Goal: Task Accomplishment & Management: Complete application form

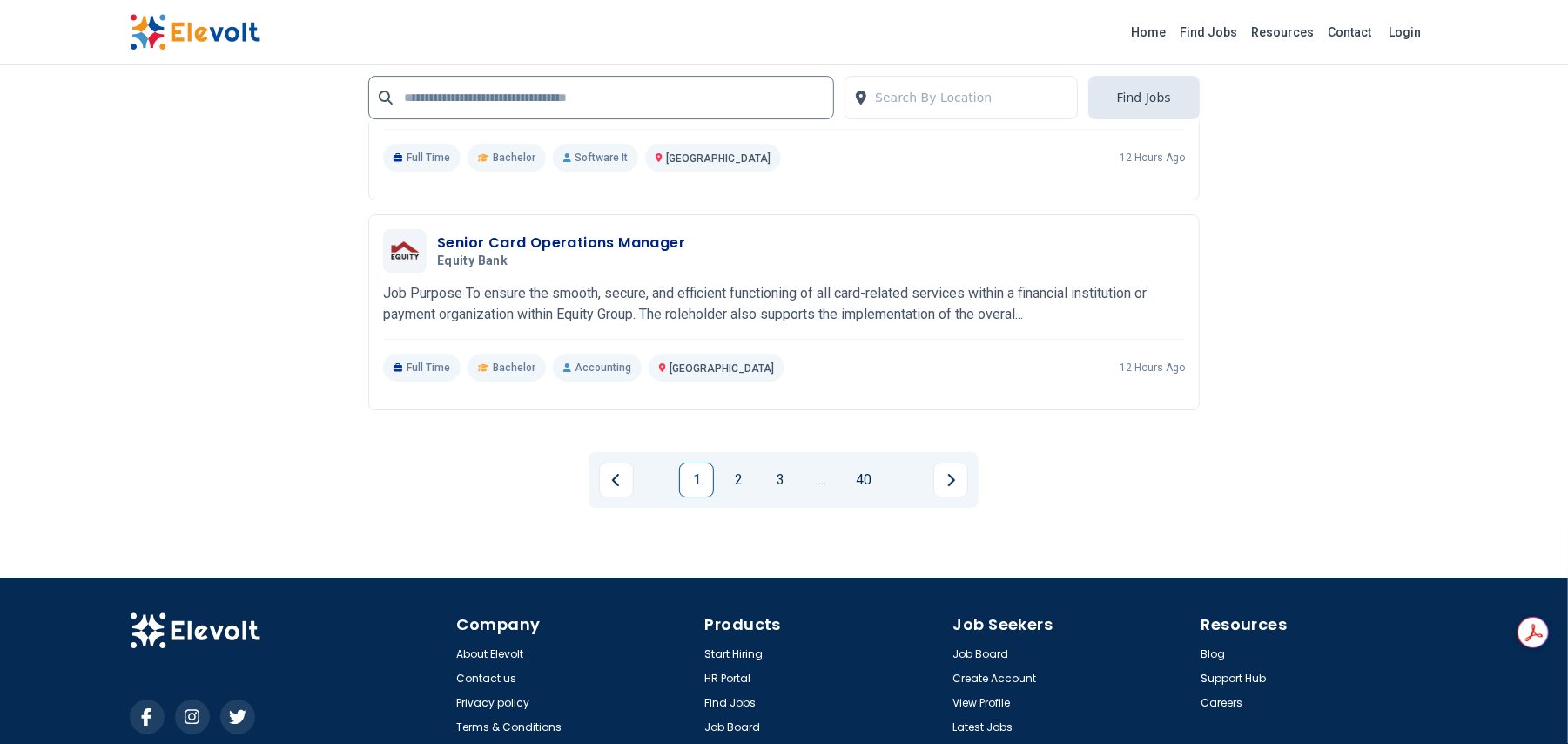
scroll to position [4132, 0]
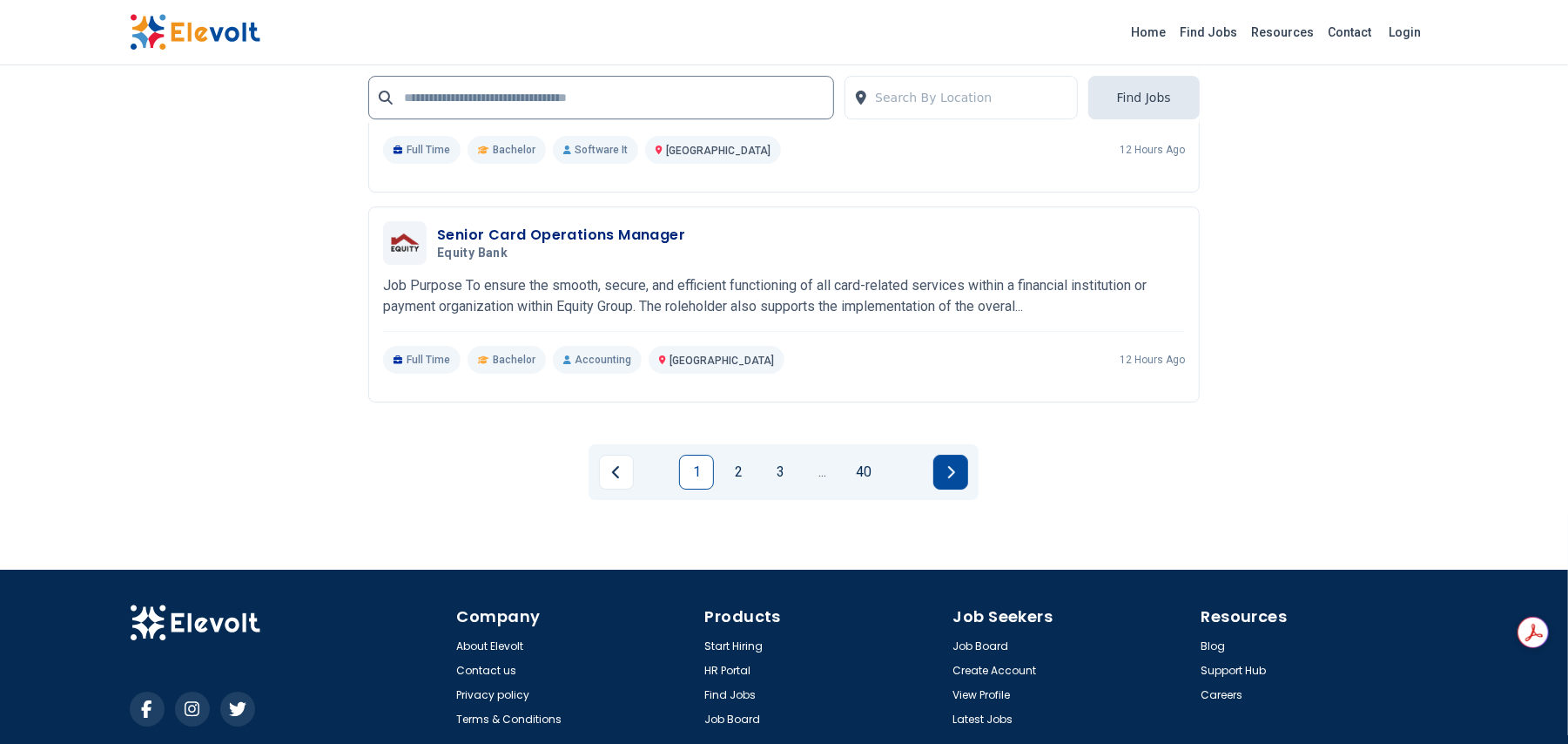
click at [944, 469] on button "Next page" at bounding box center [951, 472] width 35 height 35
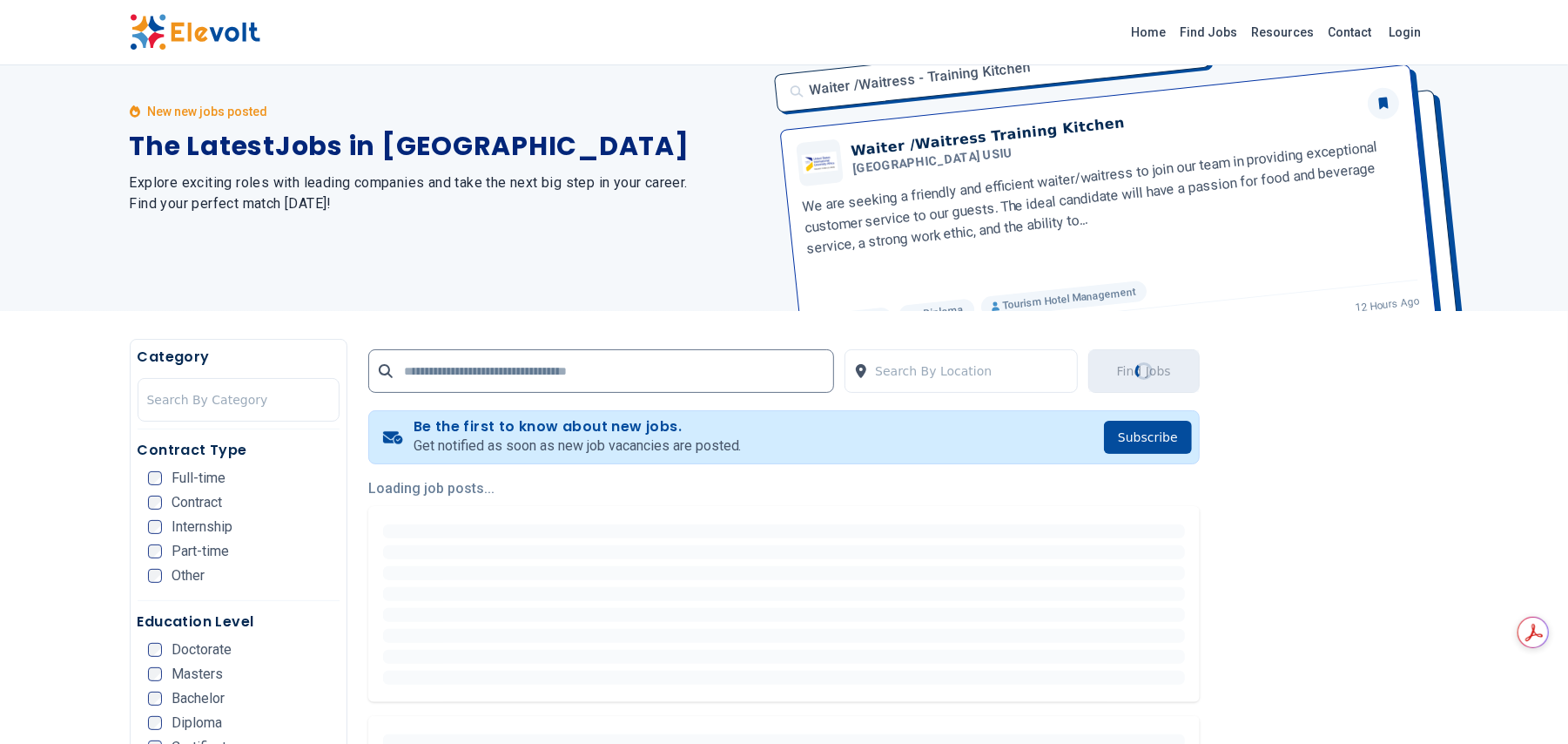
scroll to position [0, 0]
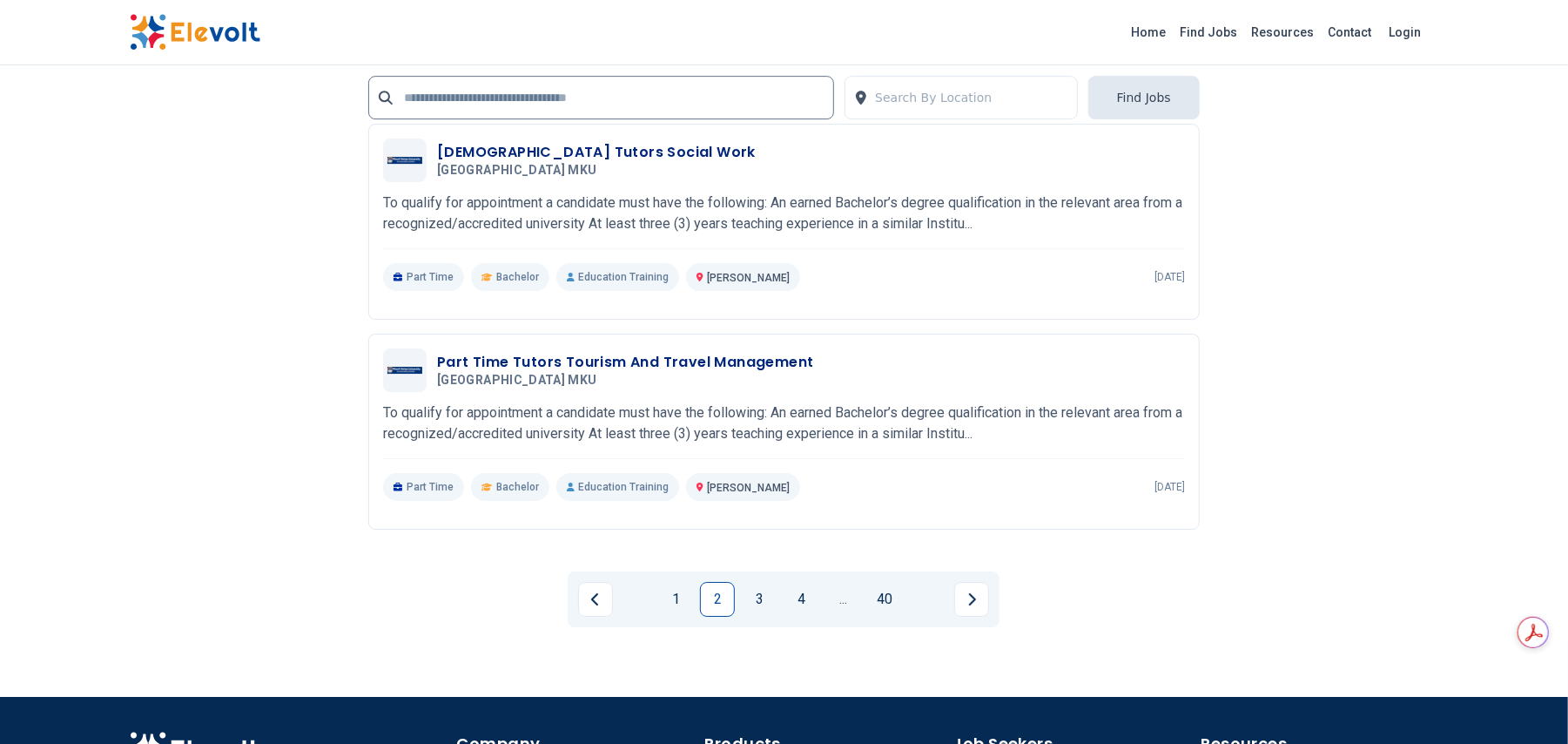
scroll to position [4082, 0]
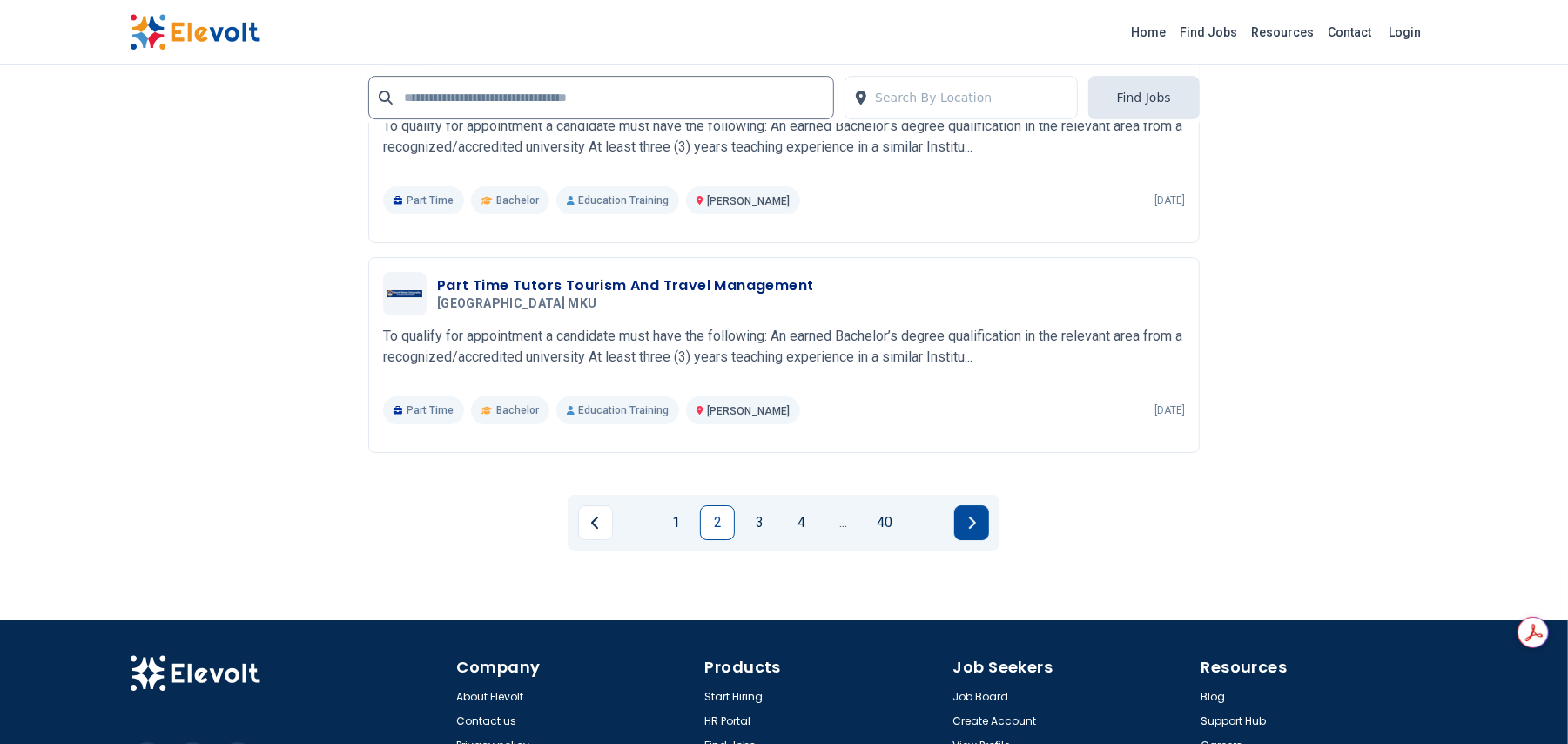
click at [980, 515] on button "Next page" at bounding box center [972, 522] width 35 height 35
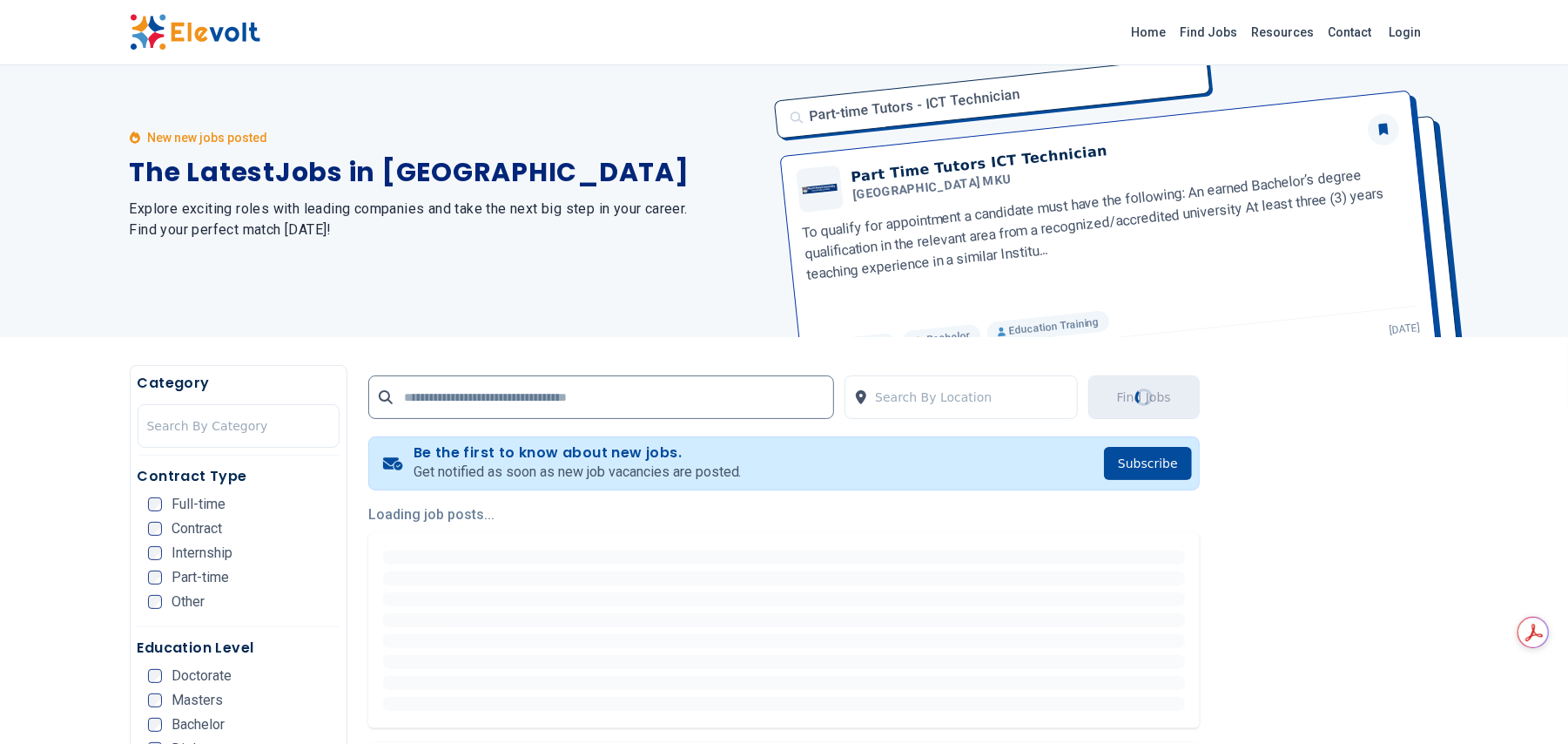
scroll to position [0, 0]
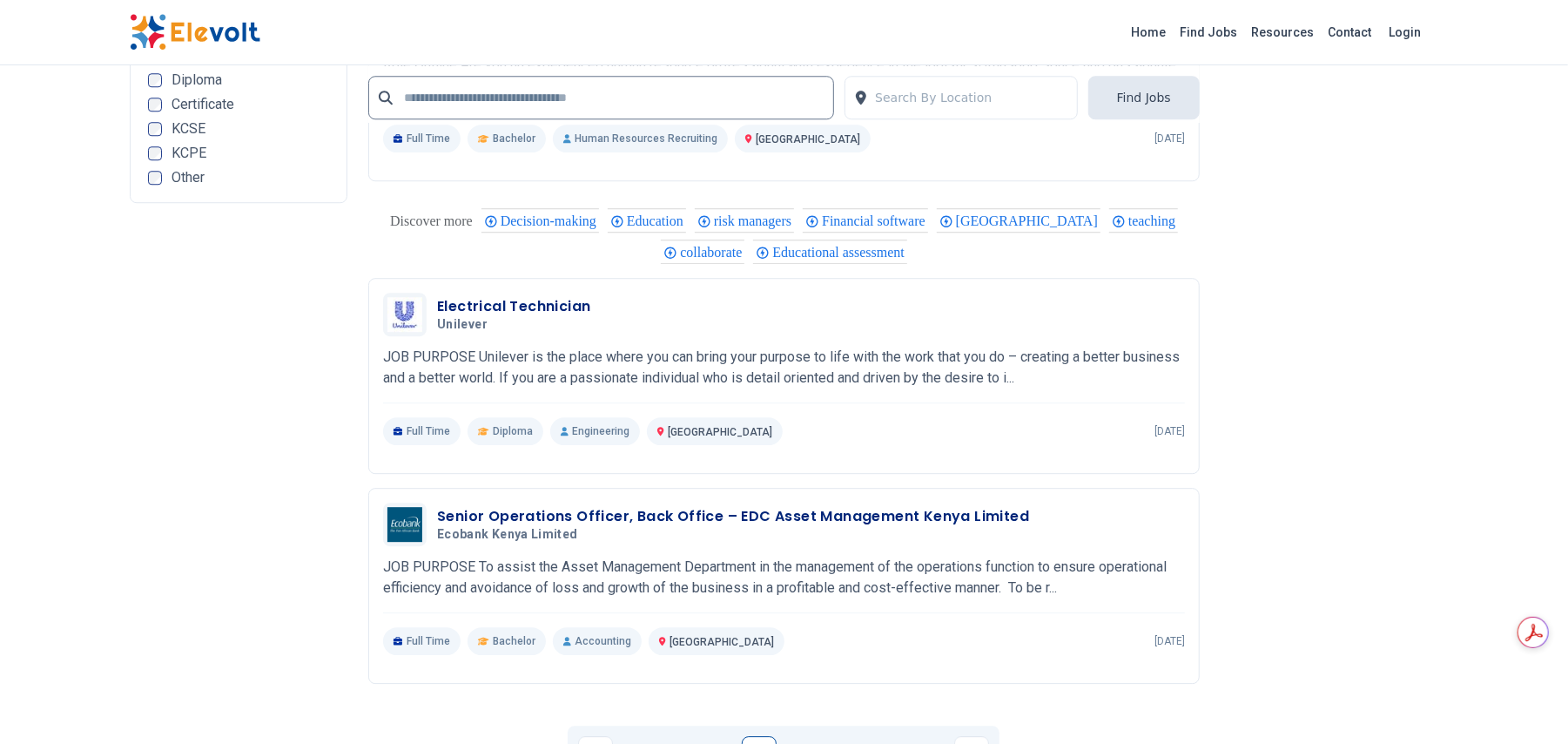
scroll to position [3542, 0]
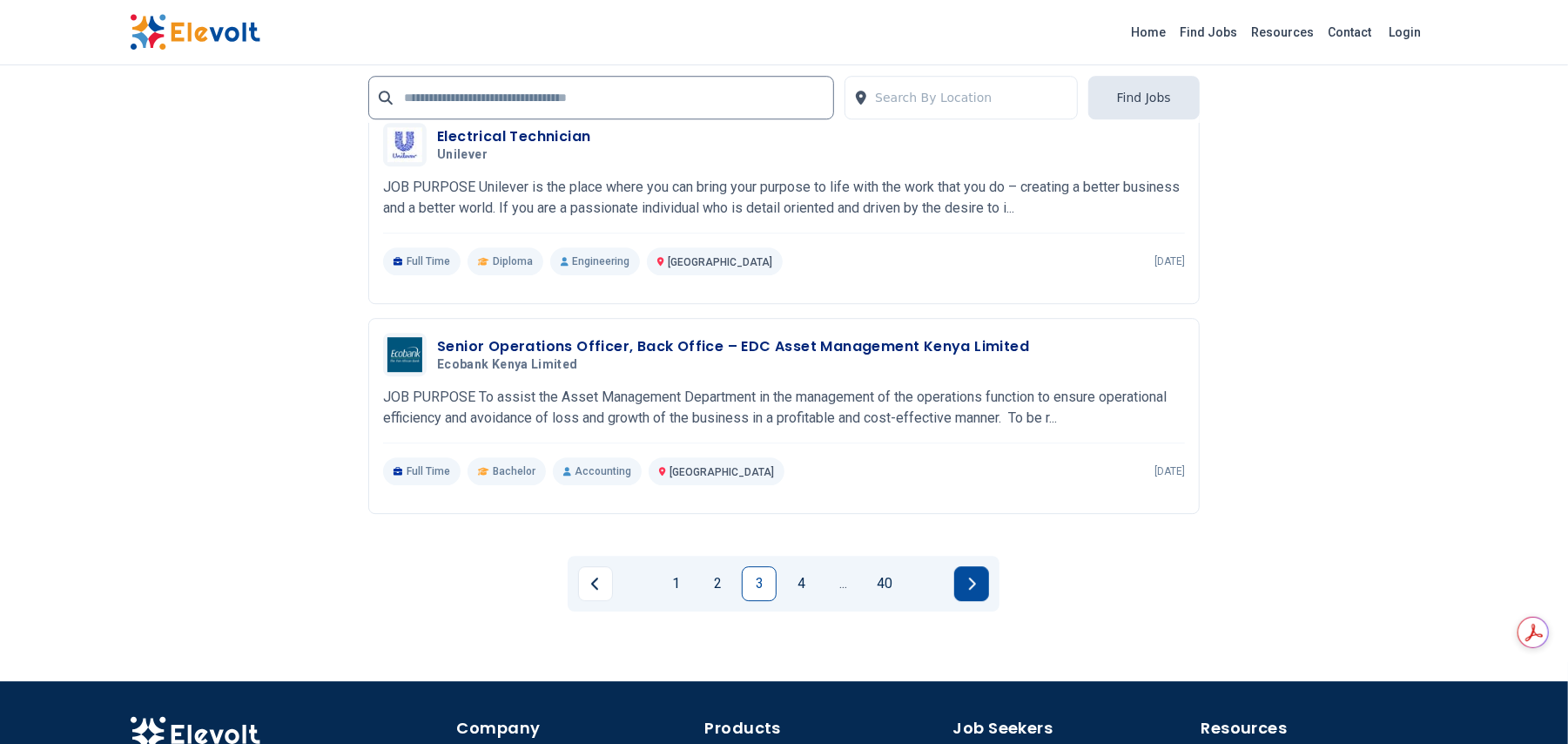
click at [974, 586] on icon "Next page" at bounding box center [972, 583] width 7 height 12
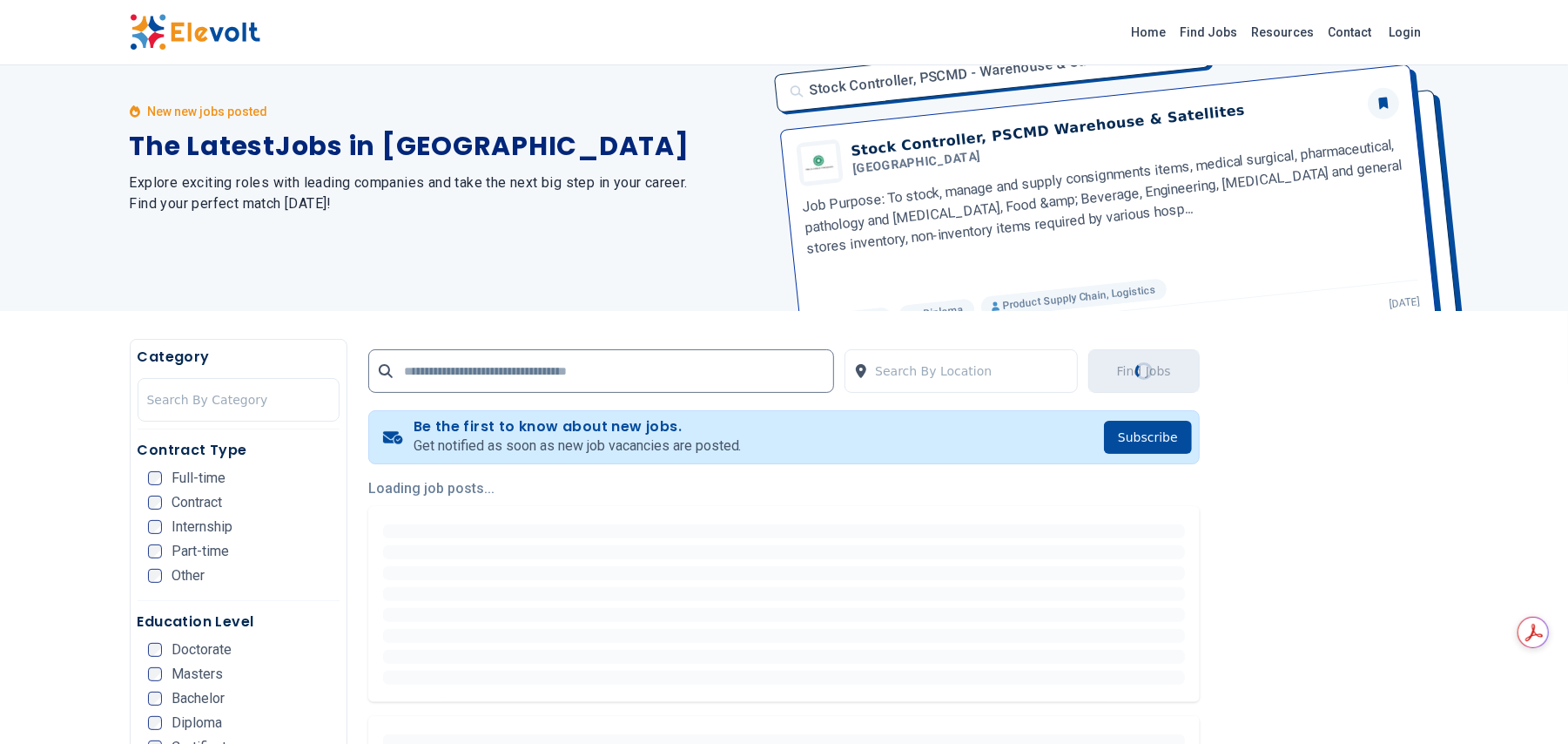
scroll to position [0, 0]
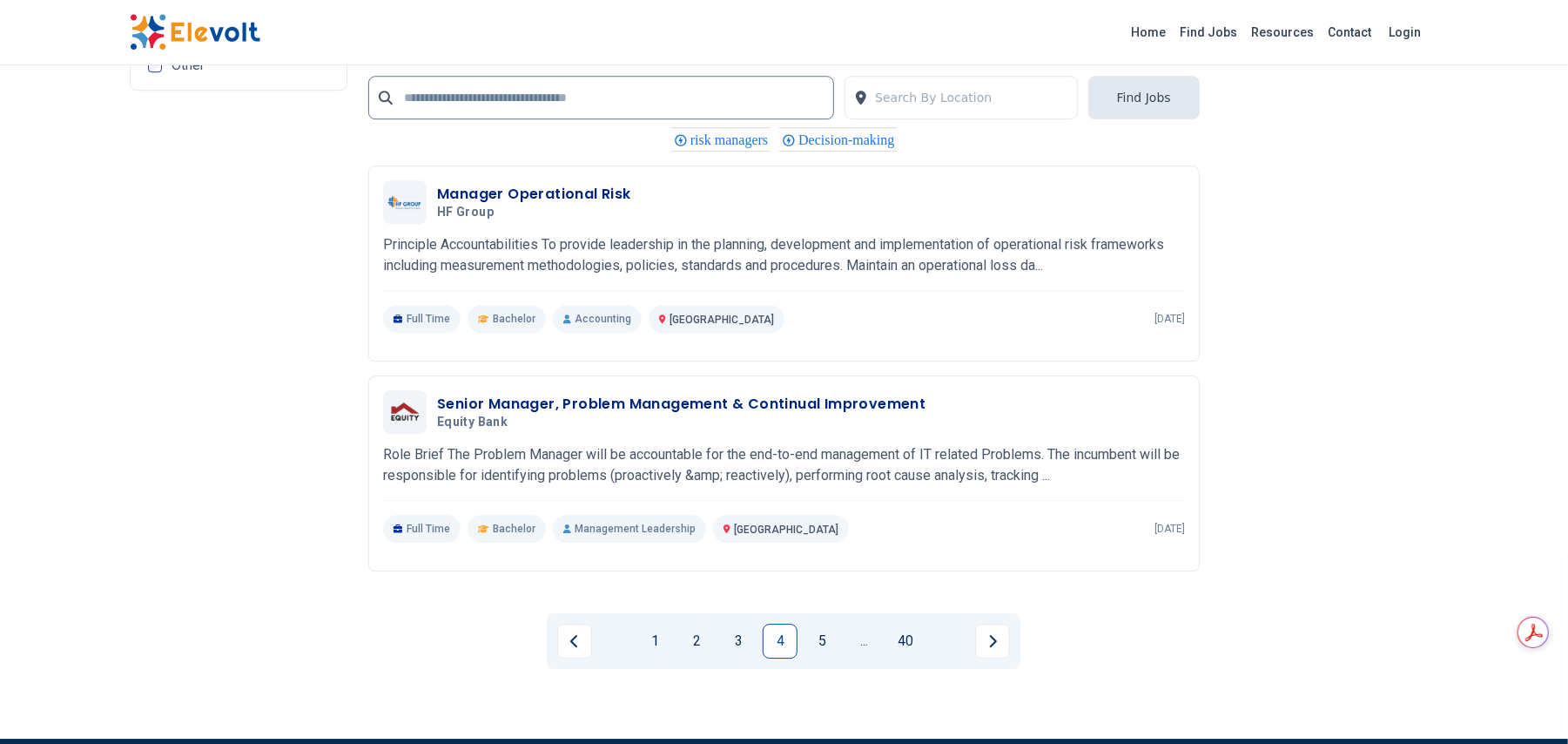
scroll to position [3665, 0]
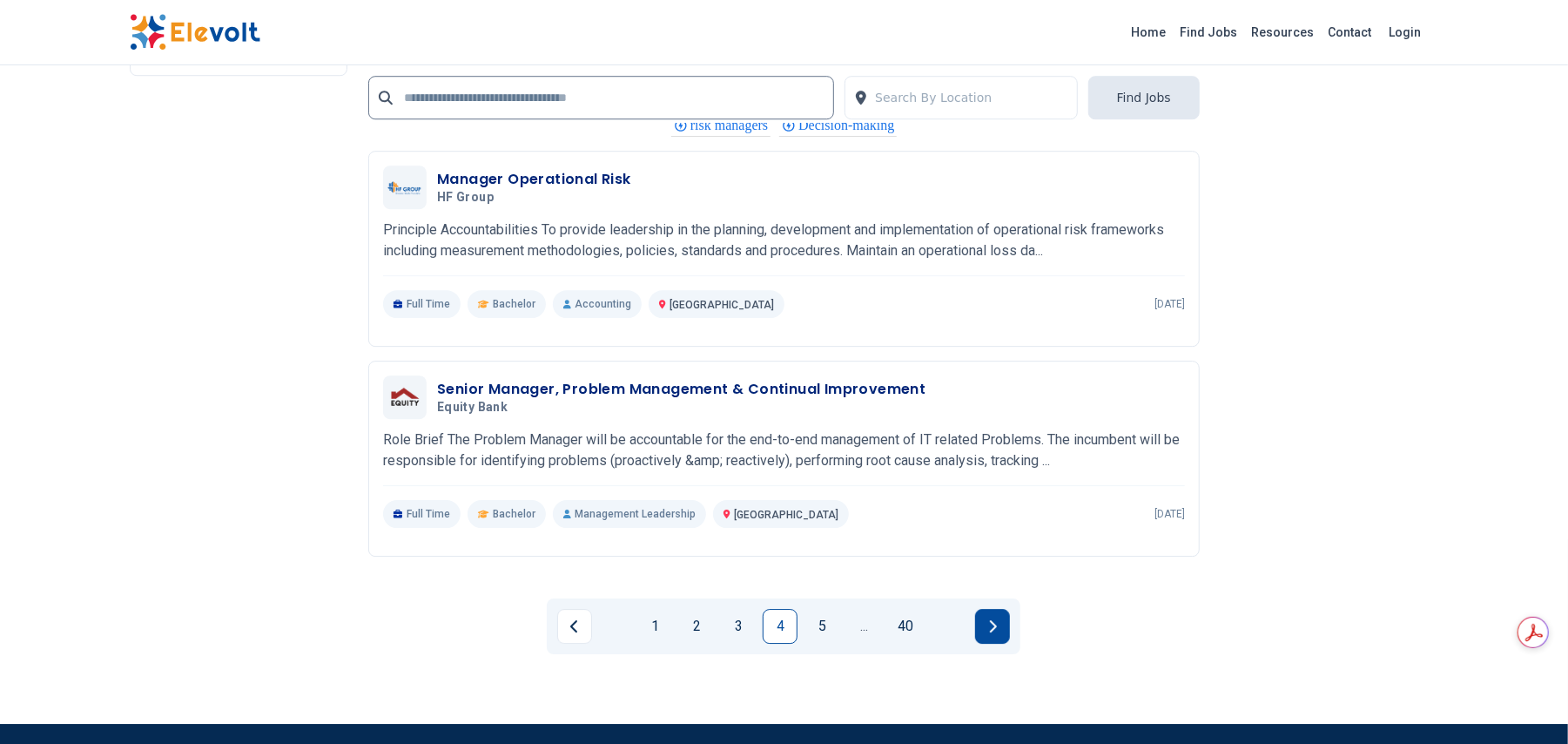
click at [999, 617] on button "Next page" at bounding box center [993, 625] width 35 height 35
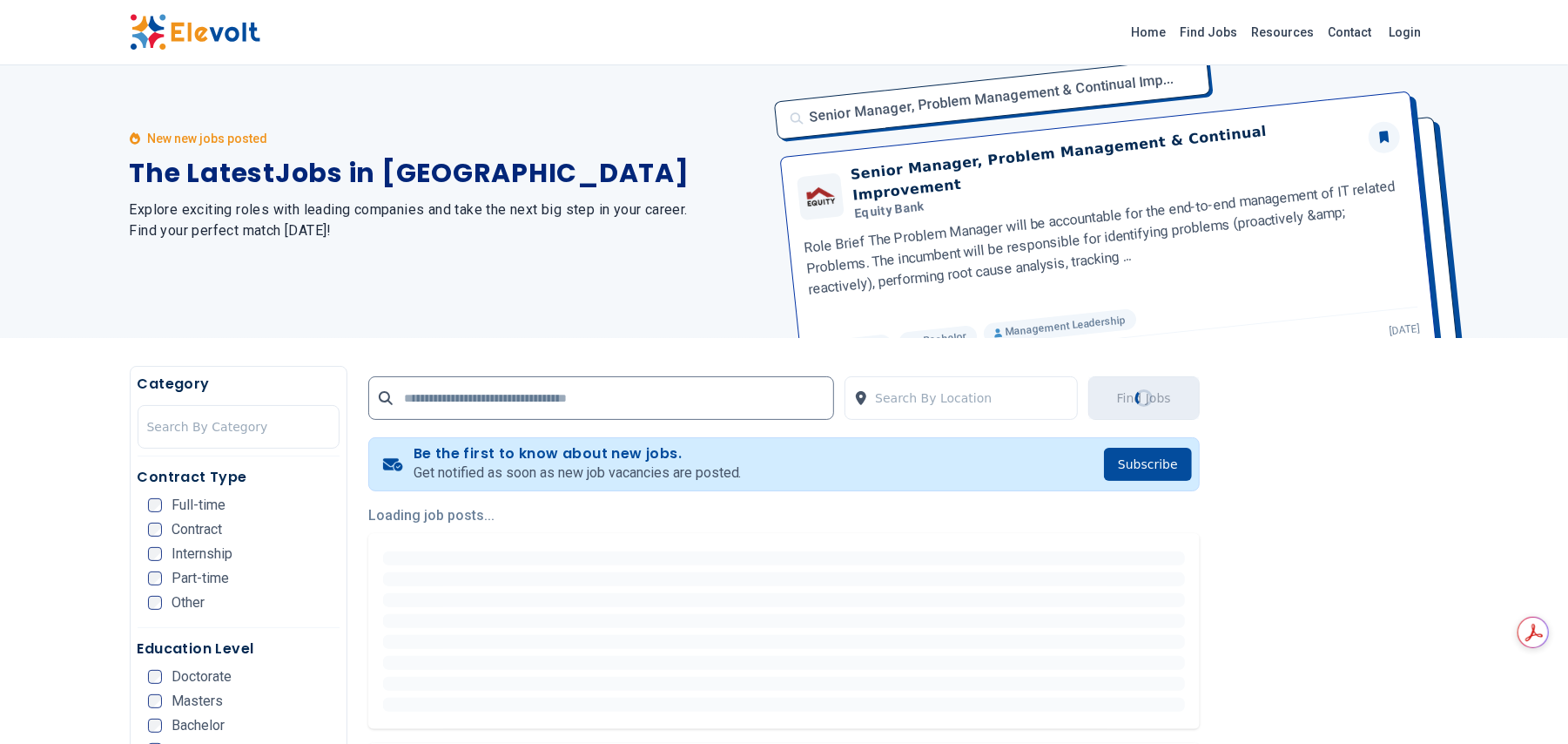
scroll to position [0, 0]
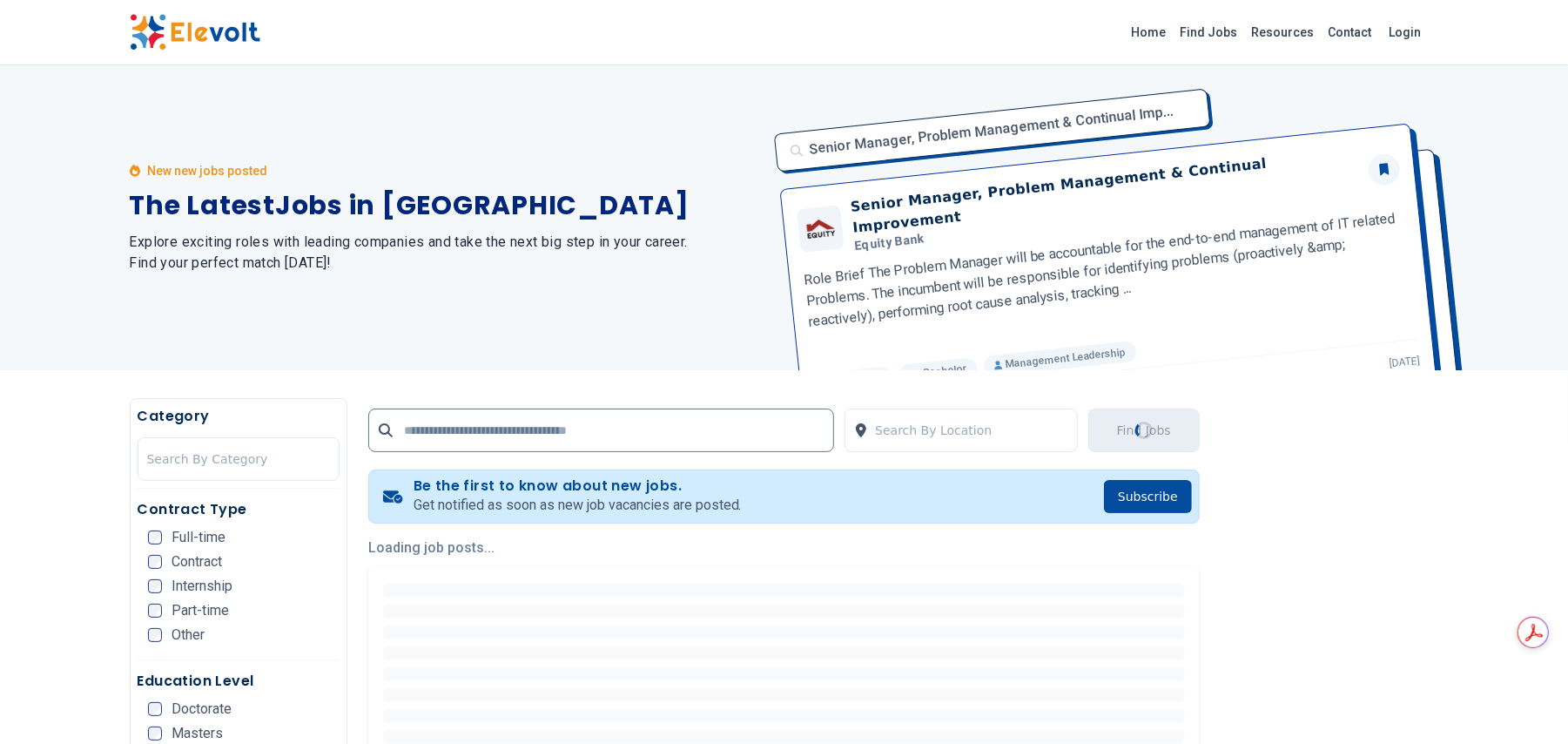
click at [999, 617] on div at bounding box center [784, 611] width 802 height 14
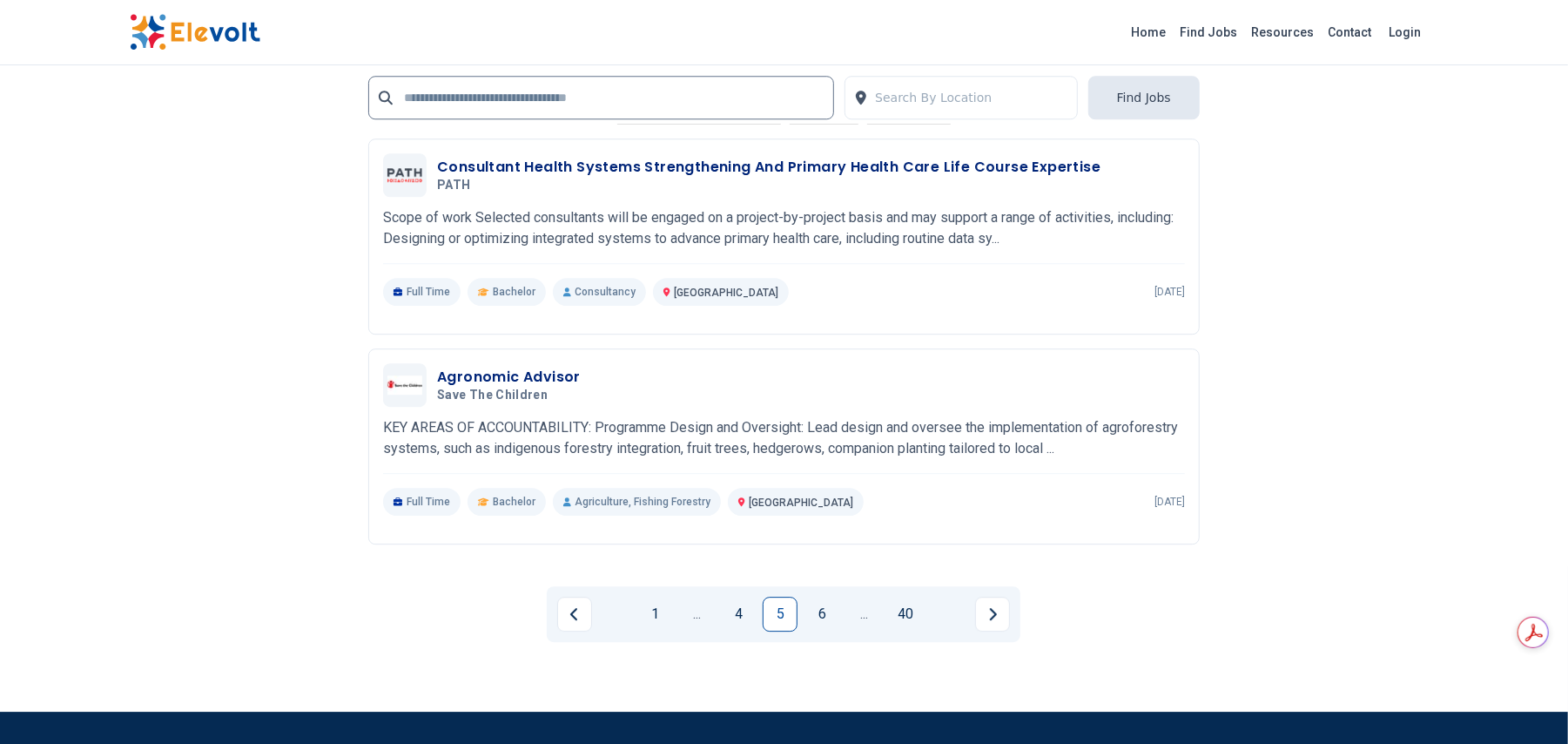
scroll to position [3432, 0]
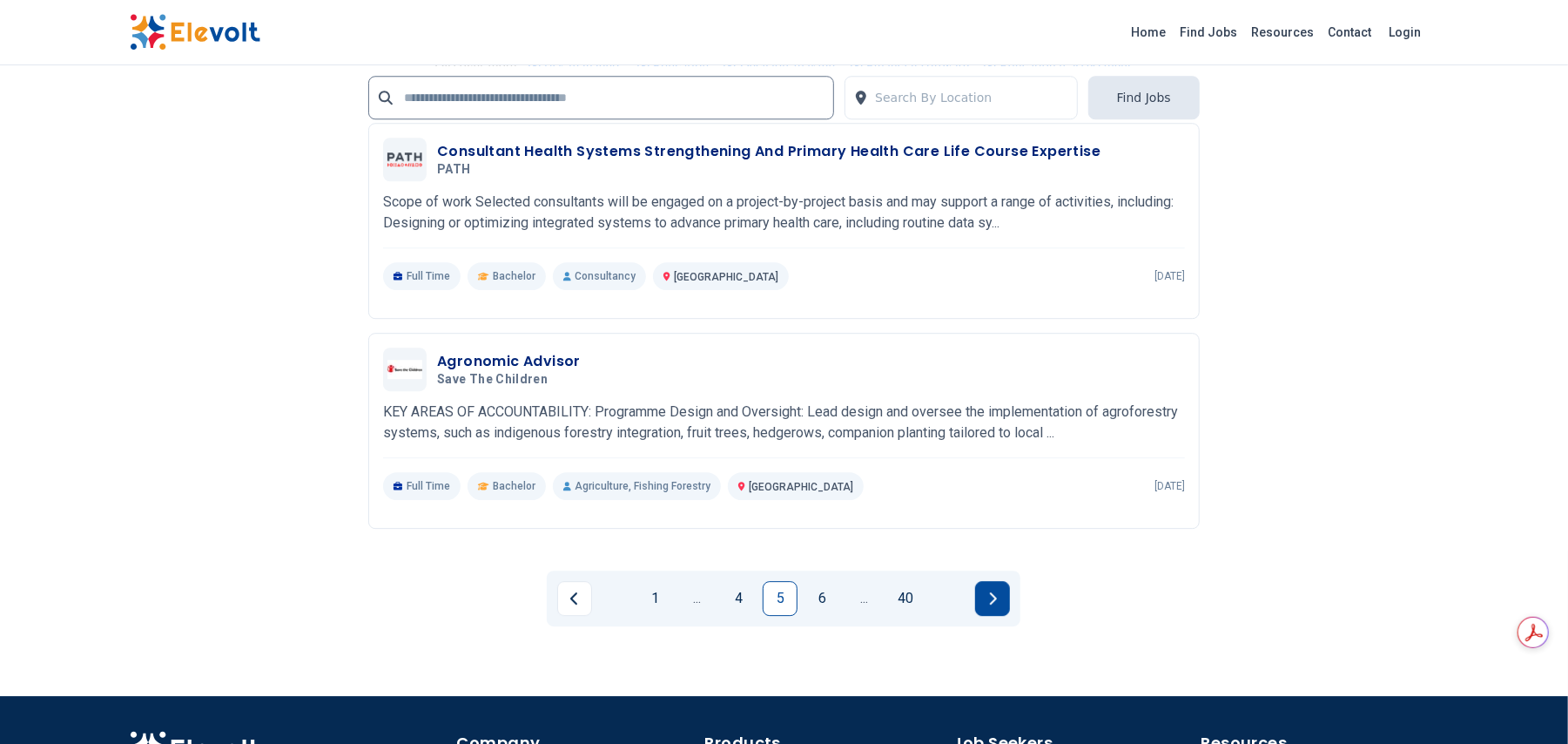
click at [993, 605] on icon "Next page" at bounding box center [992, 598] width 9 height 14
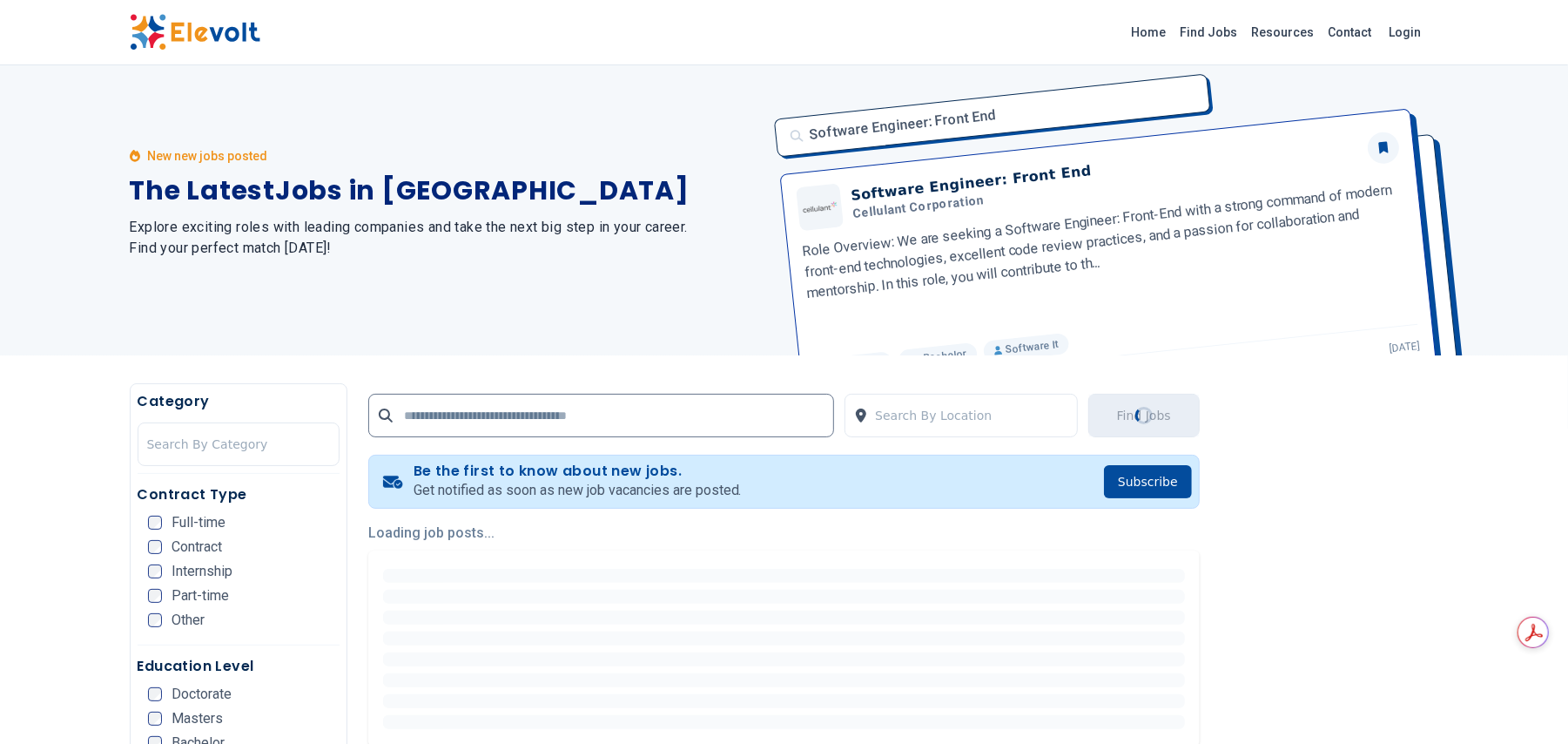
scroll to position [0, 0]
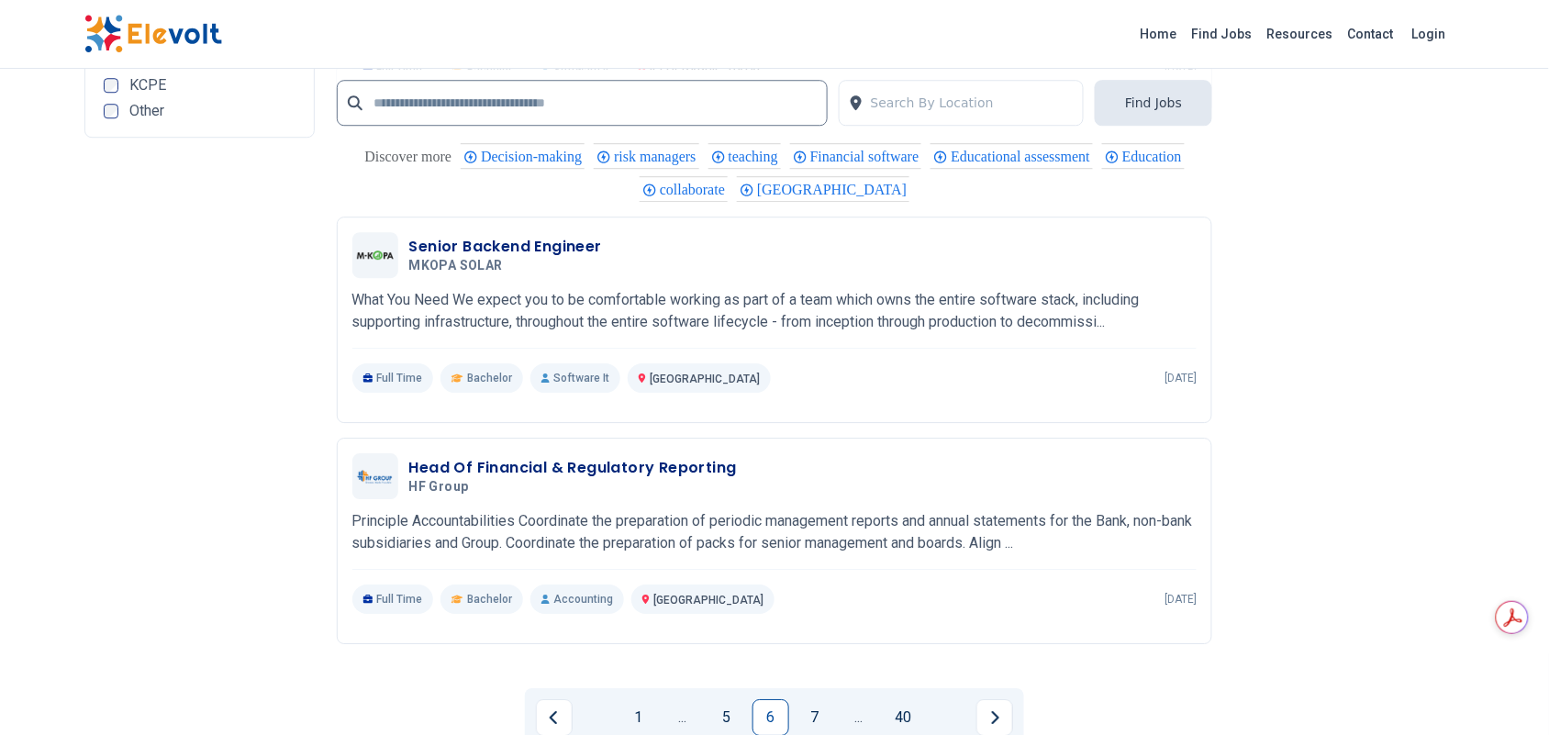
scroll to position [3667, 0]
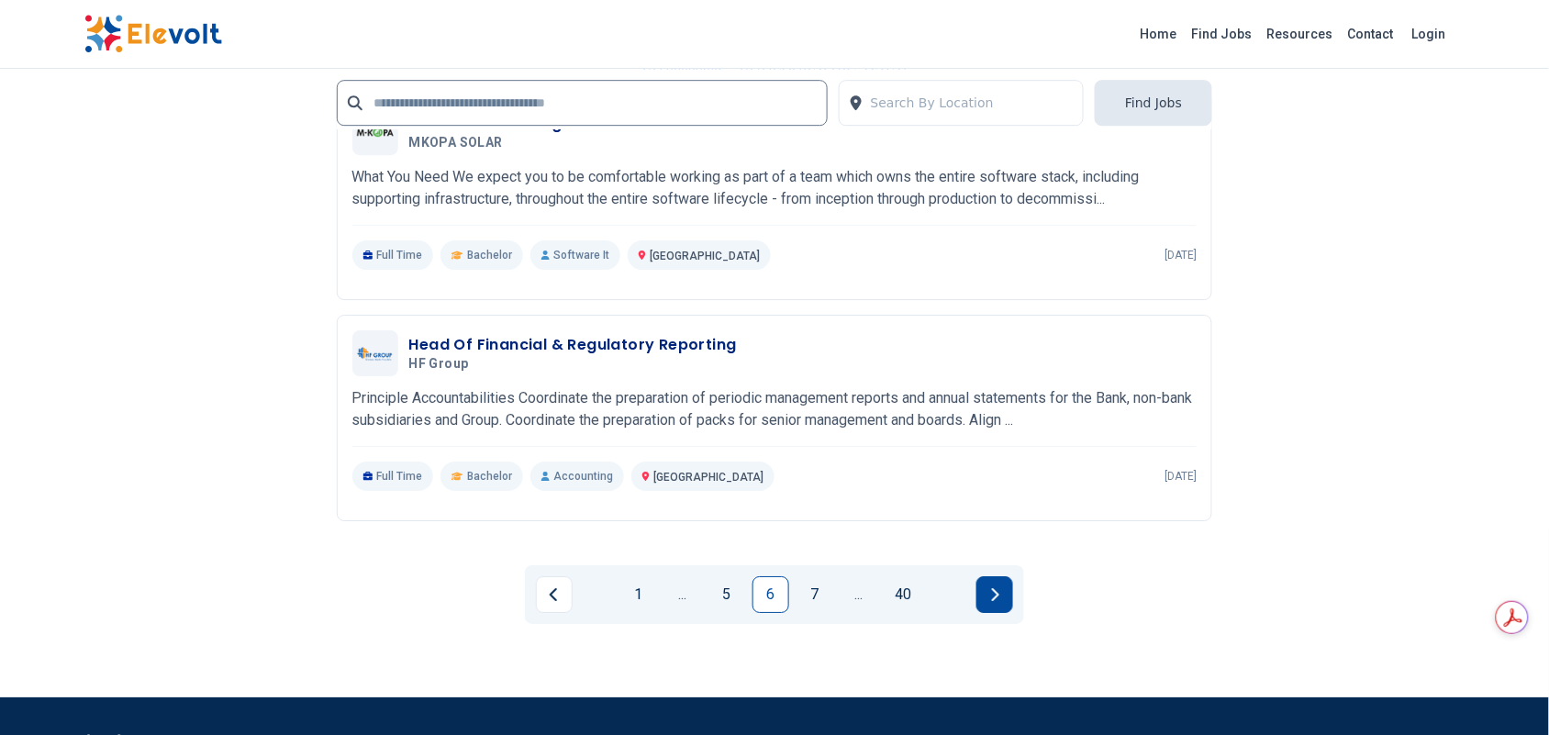
click at [988, 606] on button "Next page" at bounding box center [994, 594] width 37 height 37
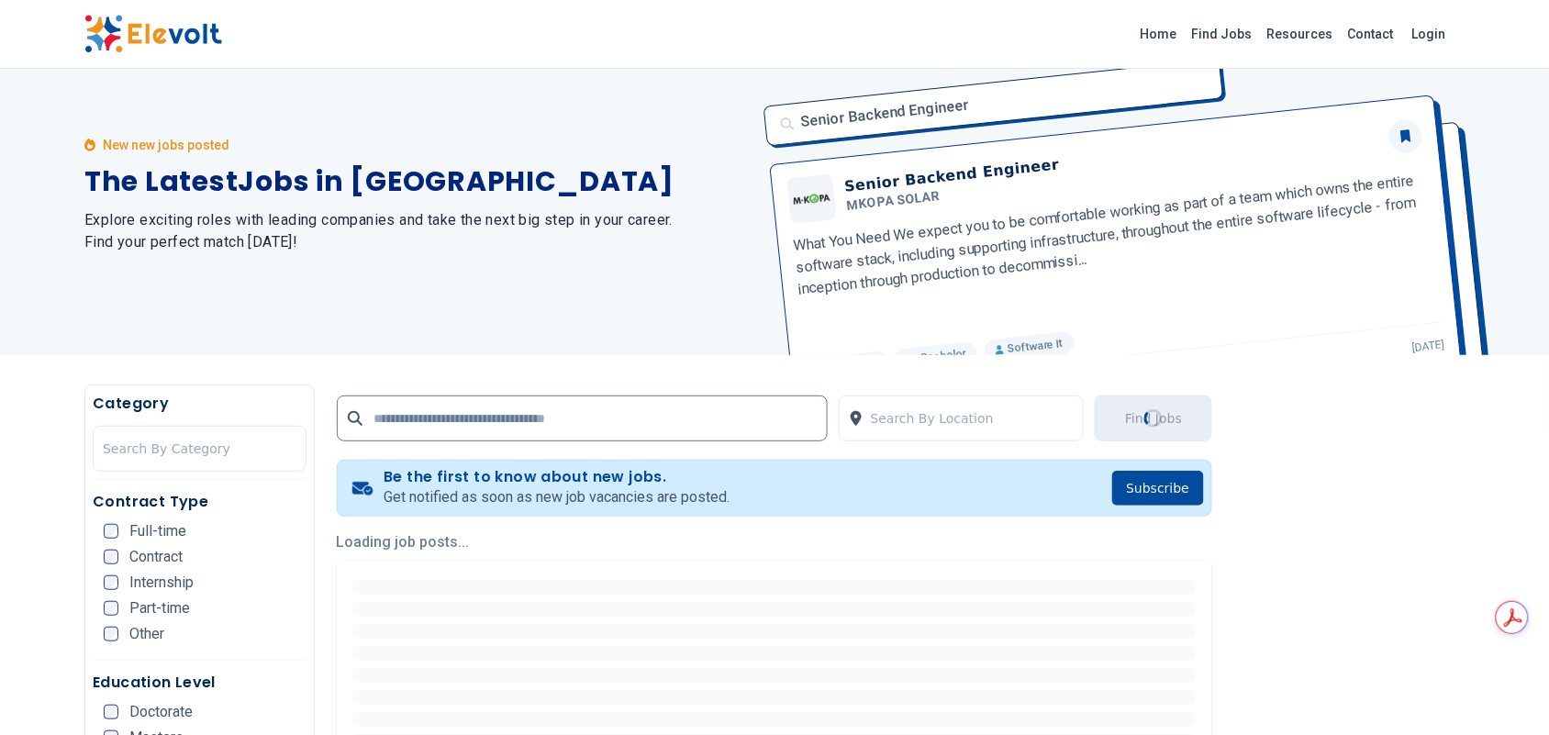
scroll to position [0, 0]
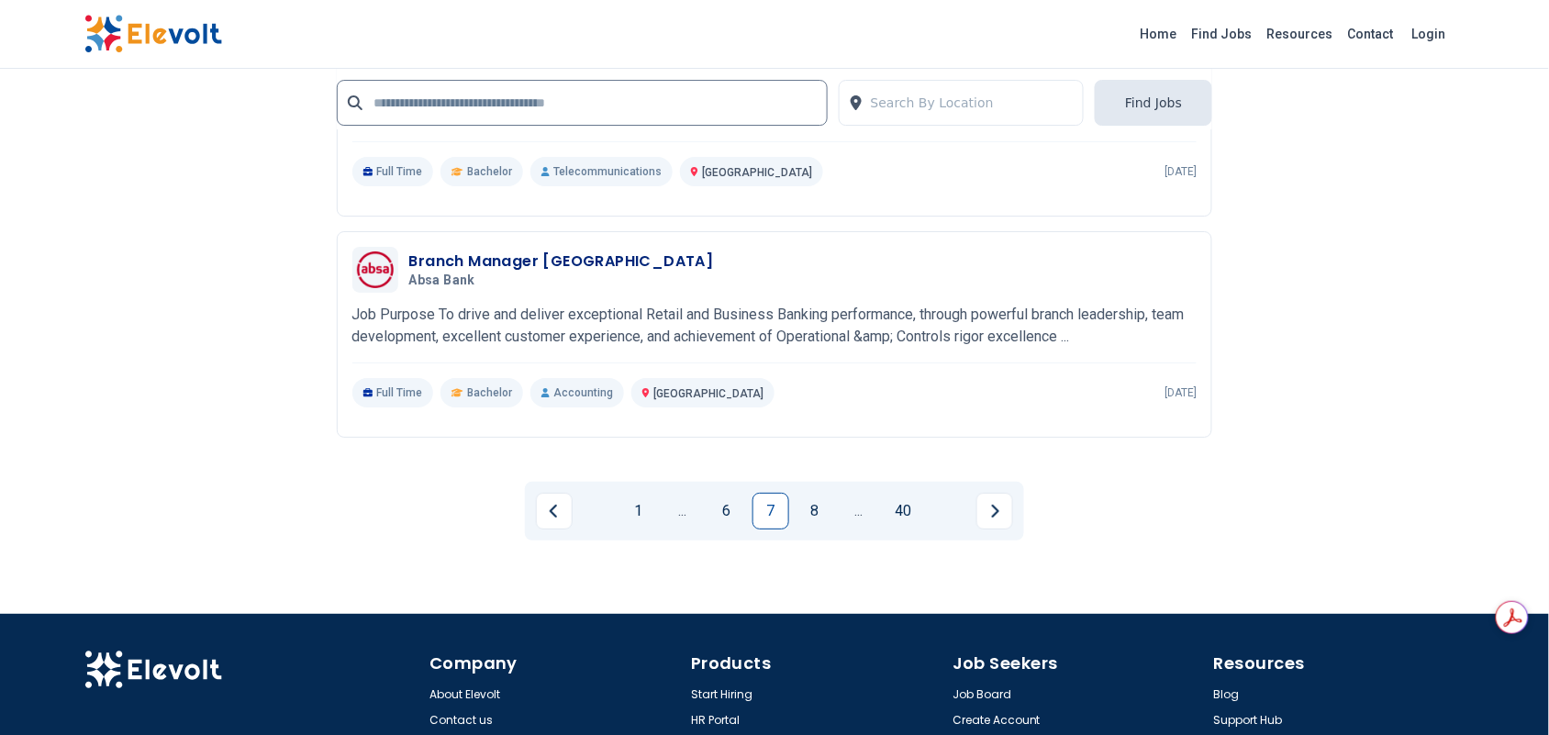
scroll to position [3973, 0]
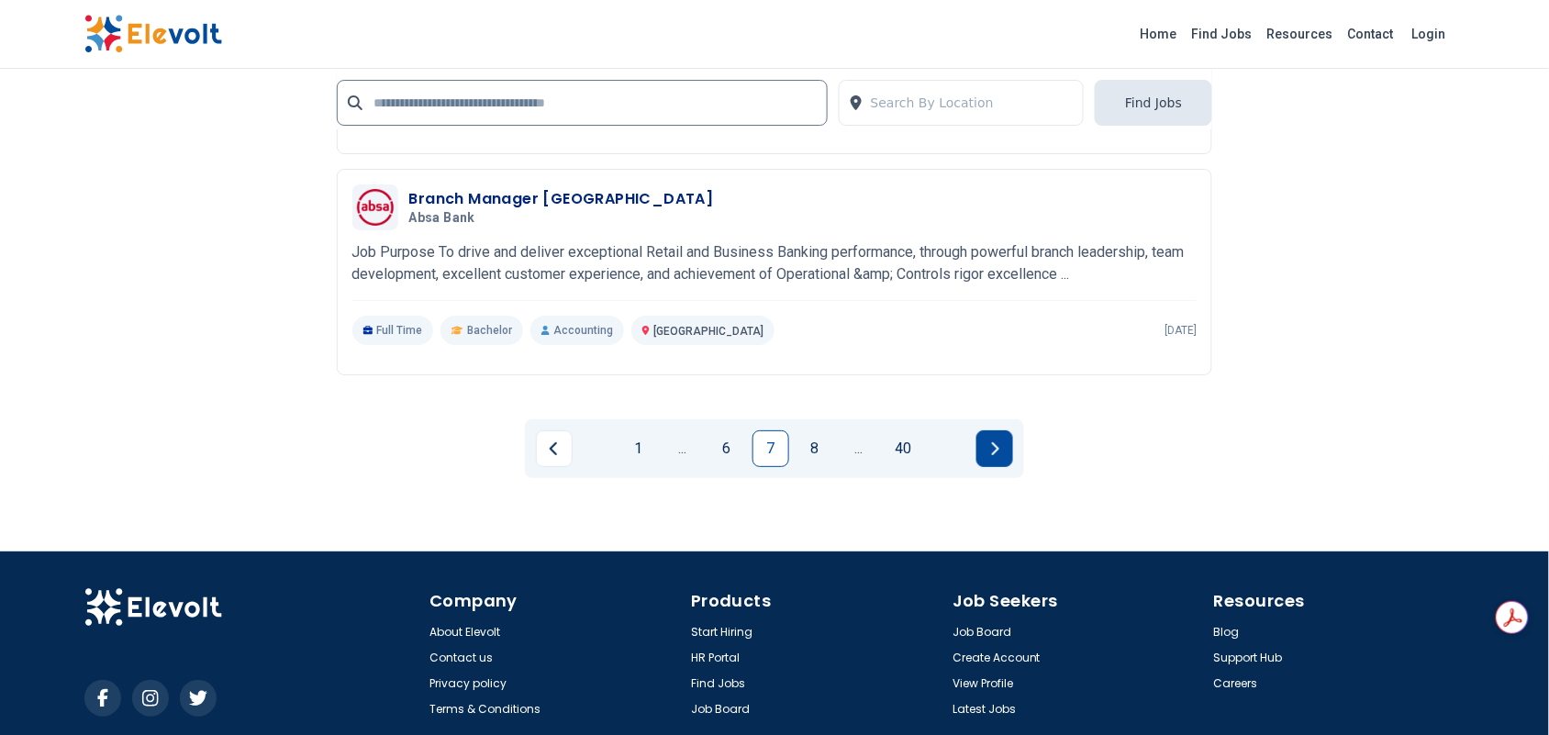
click at [1002, 448] on button "Next page" at bounding box center [994, 448] width 37 height 37
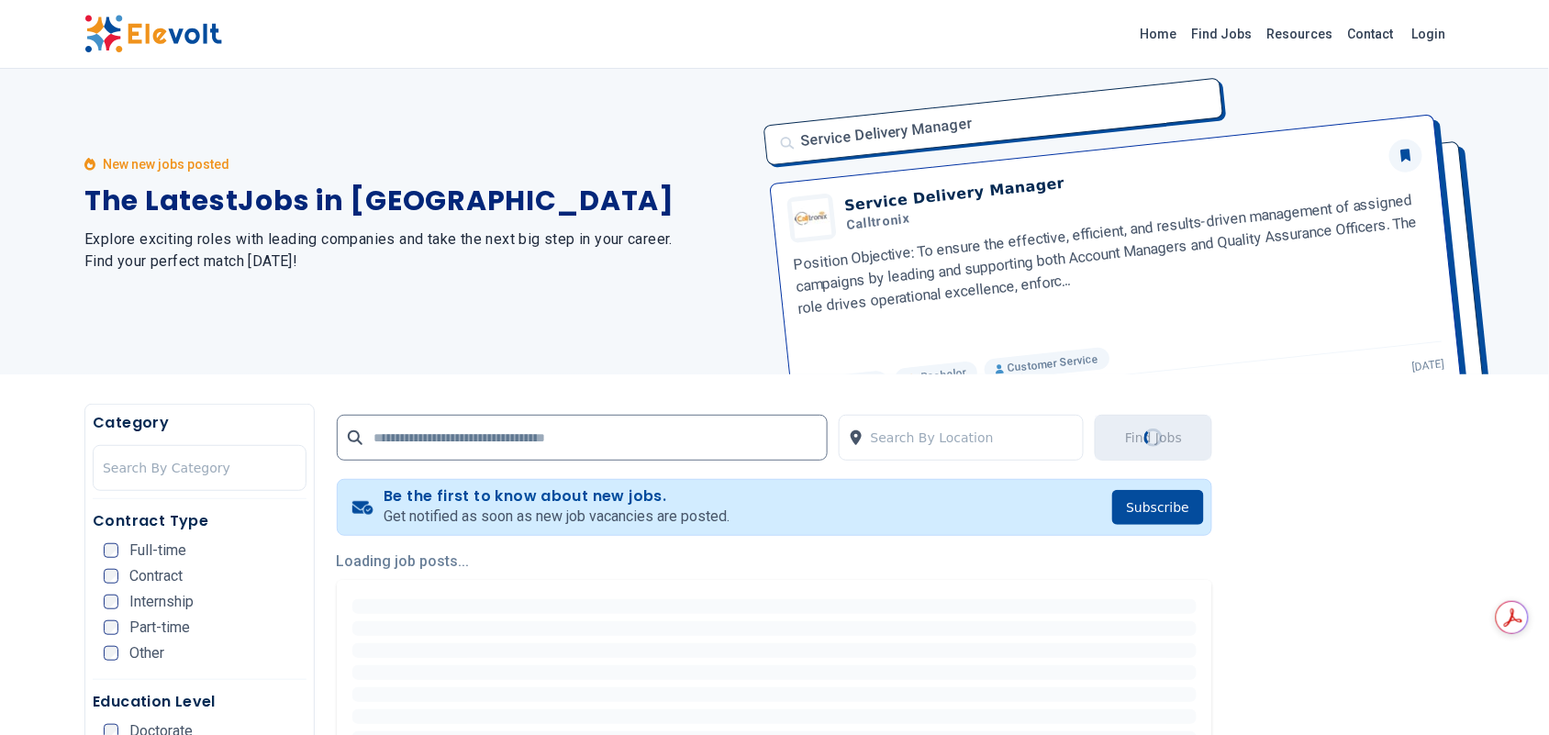
scroll to position [0, 0]
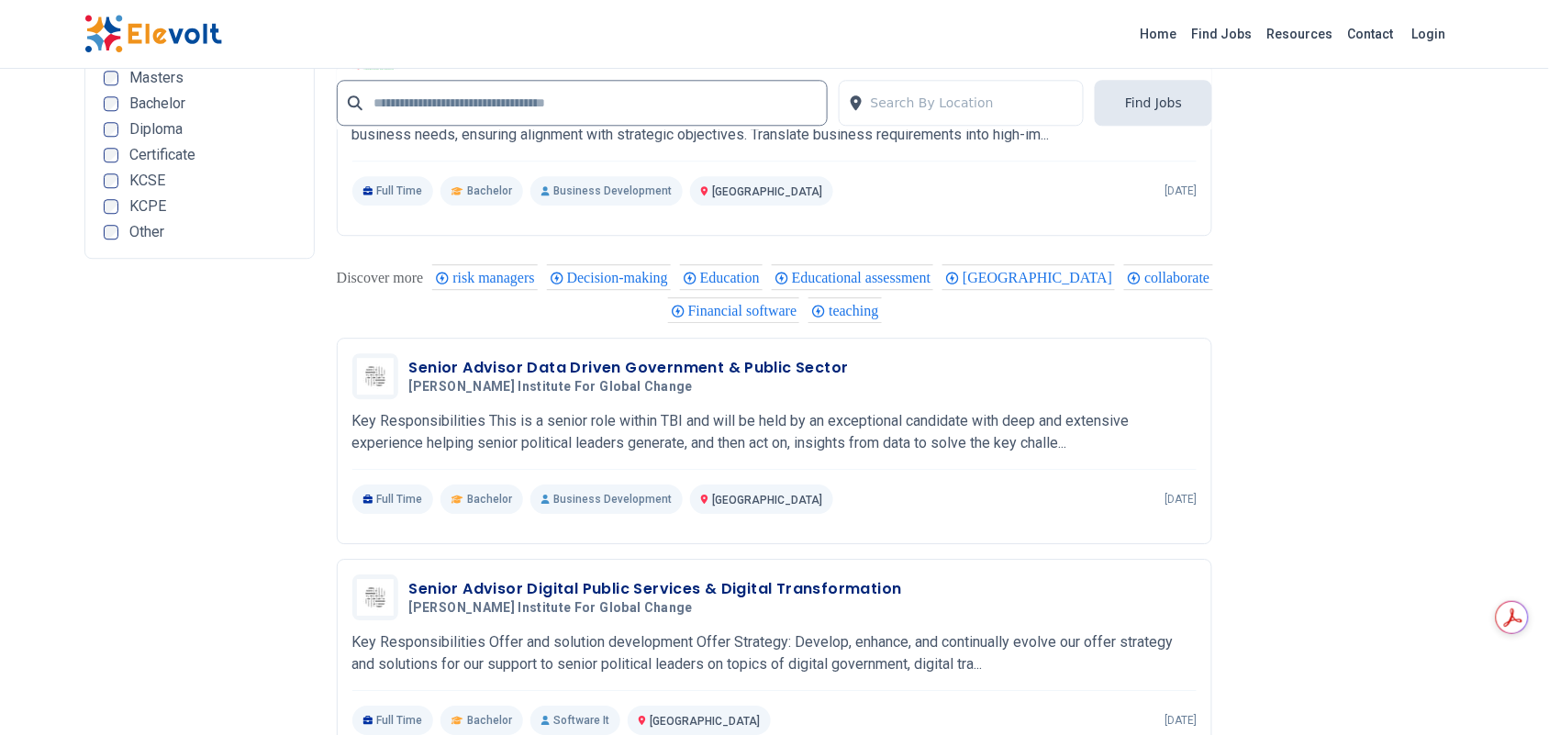
scroll to position [3621, 0]
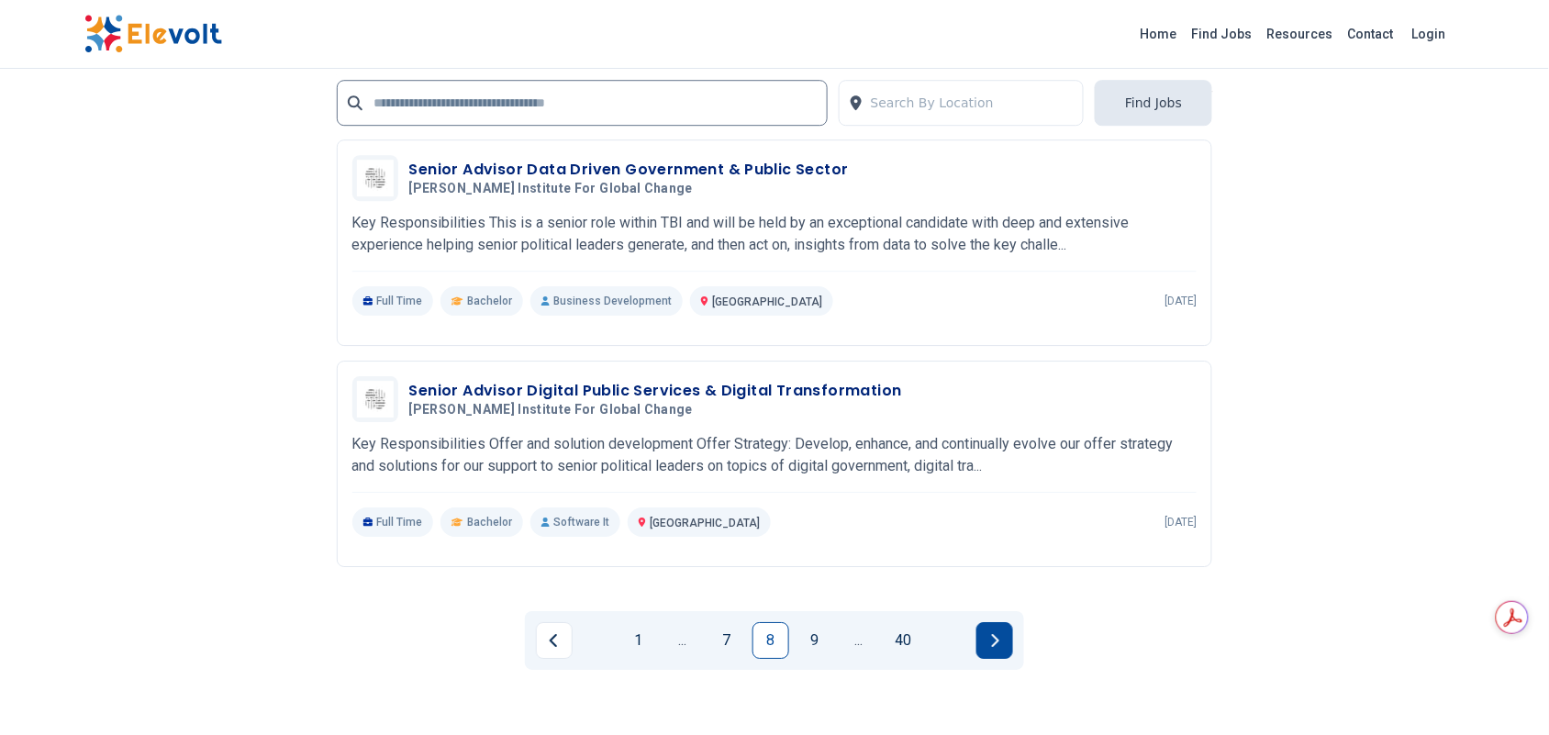
click at [998, 633] on icon "Next page" at bounding box center [994, 640] width 9 height 15
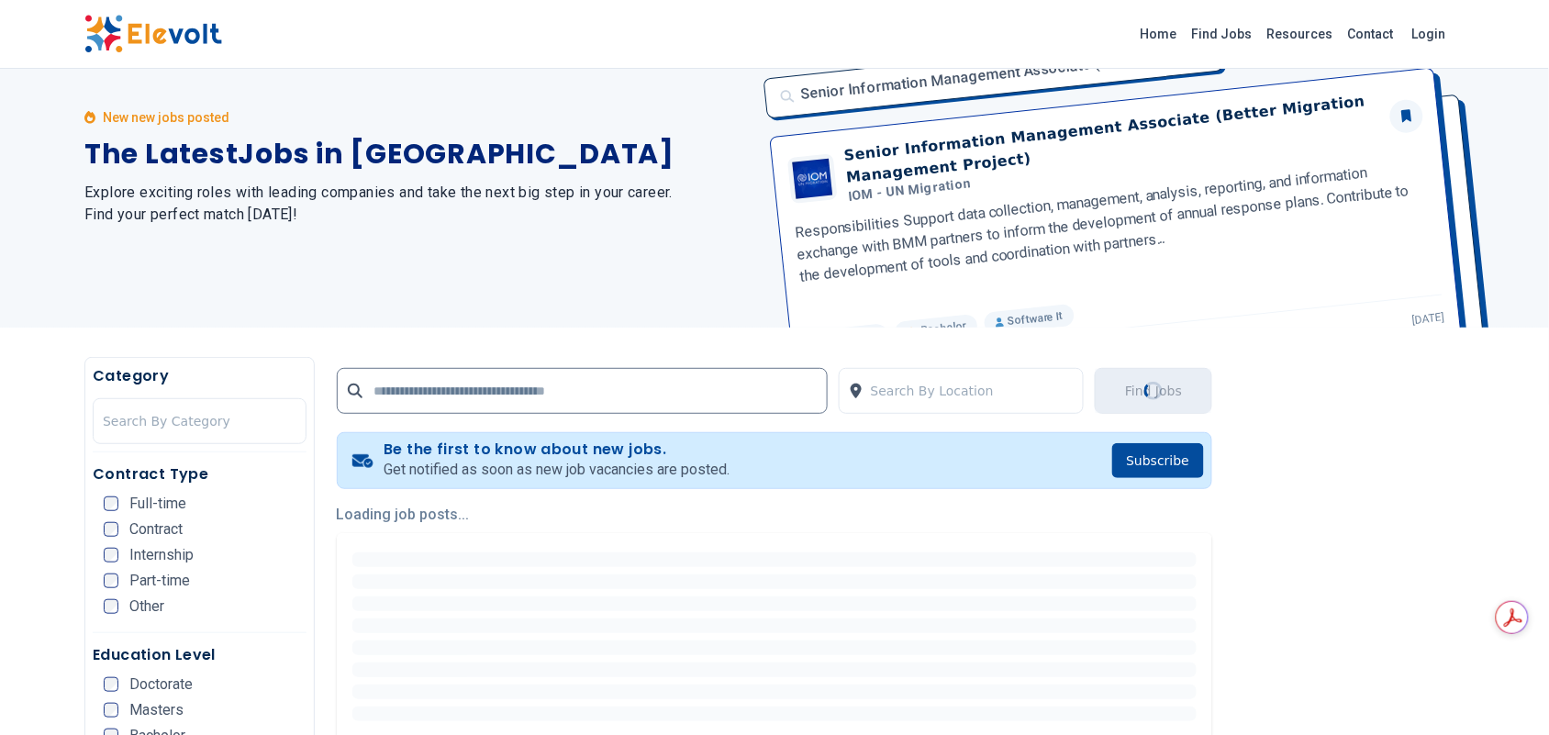
scroll to position [0, 0]
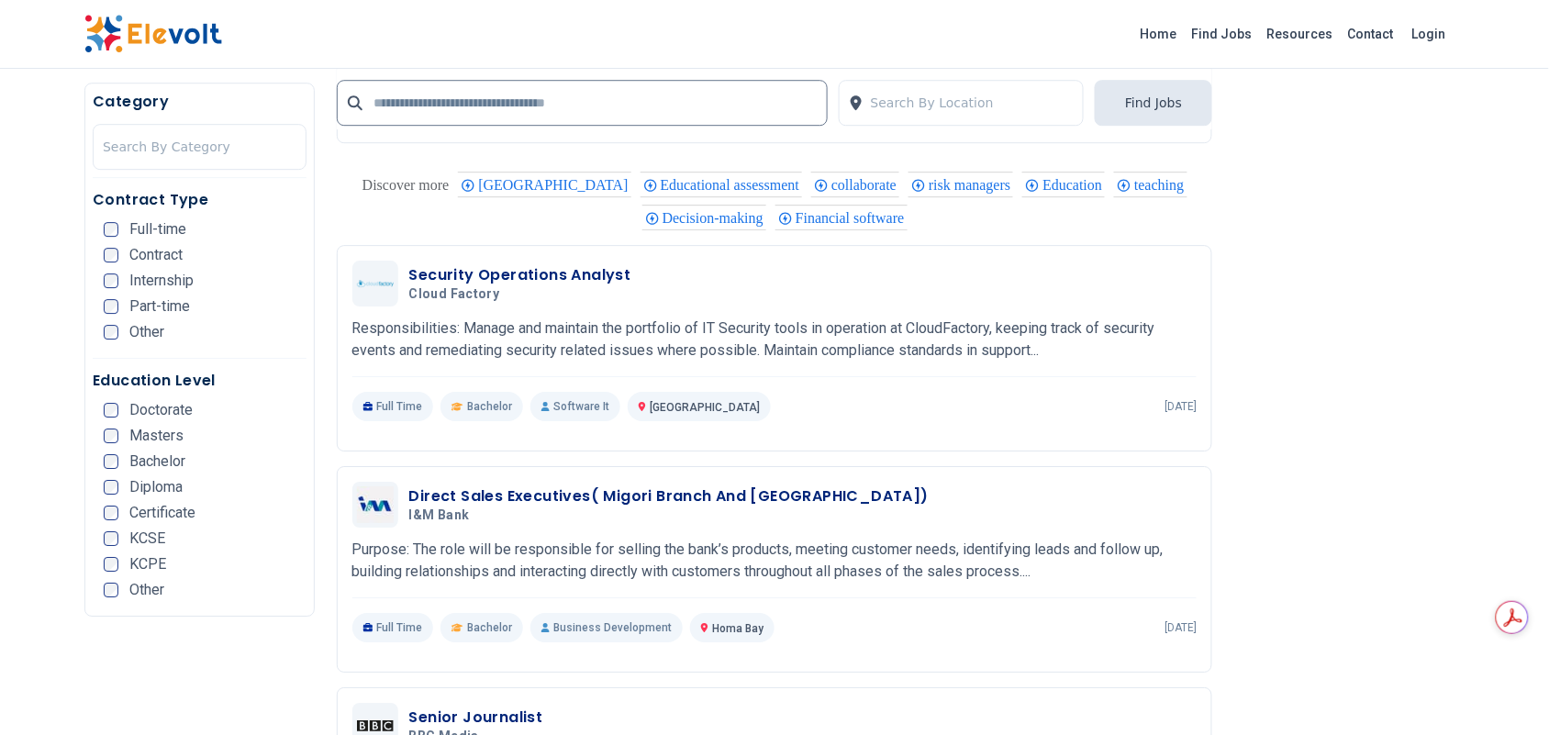
scroll to position [1712, 0]
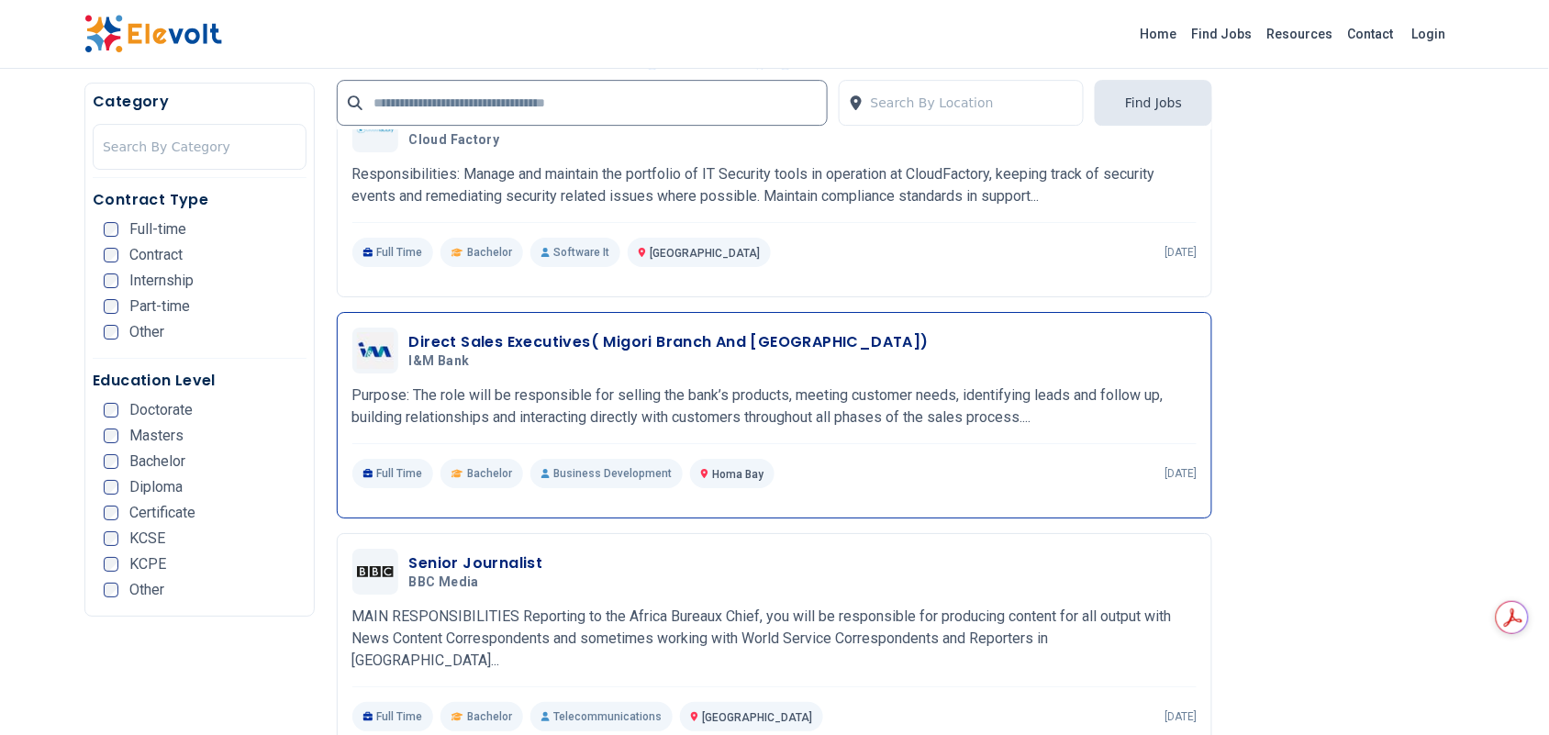
click at [546, 345] on h3 "Direct Sales Executives( Migori Branch And [GEOGRAPHIC_DATA])" at bounding box center [668, 342] width 519 height 22
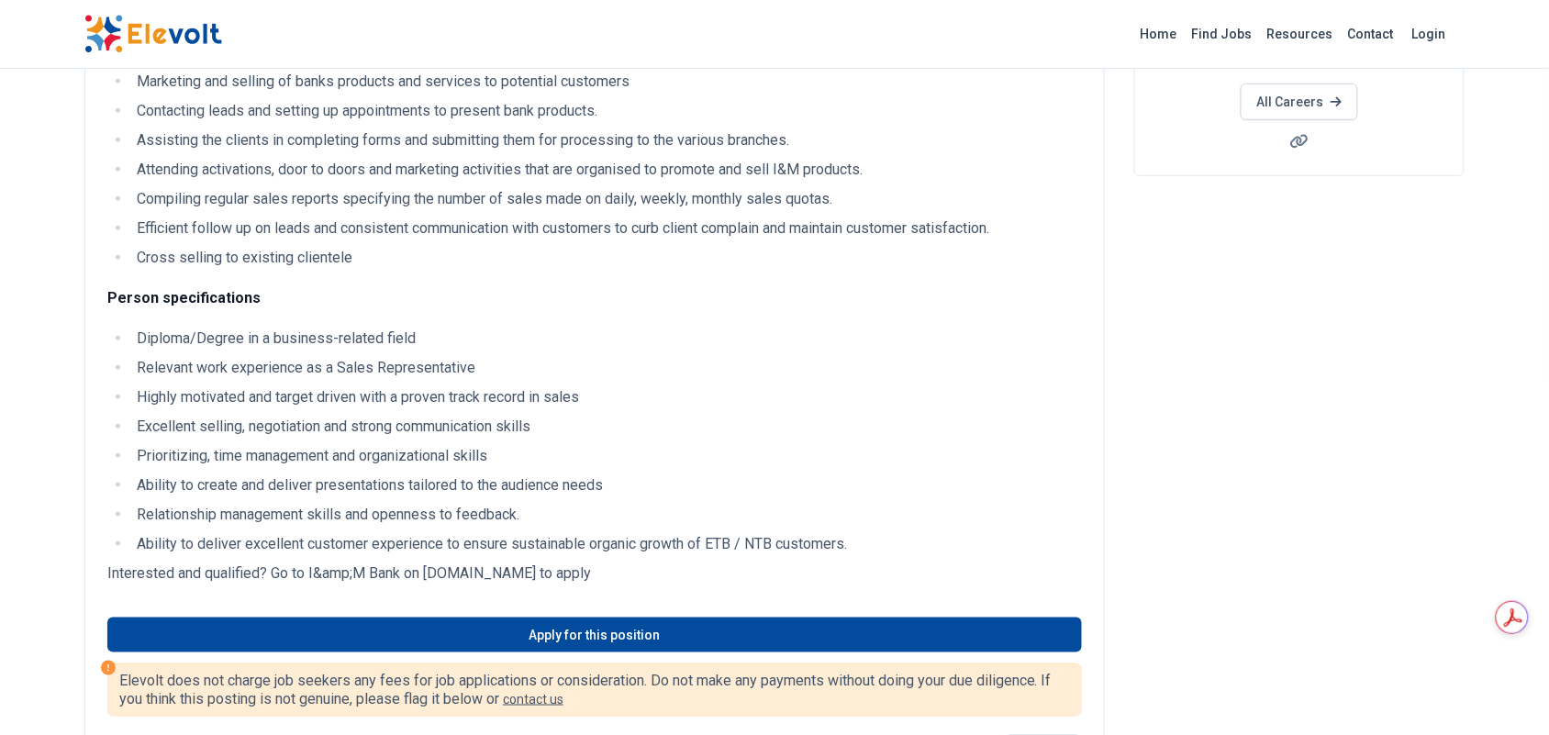
scroll to position [367, 0]
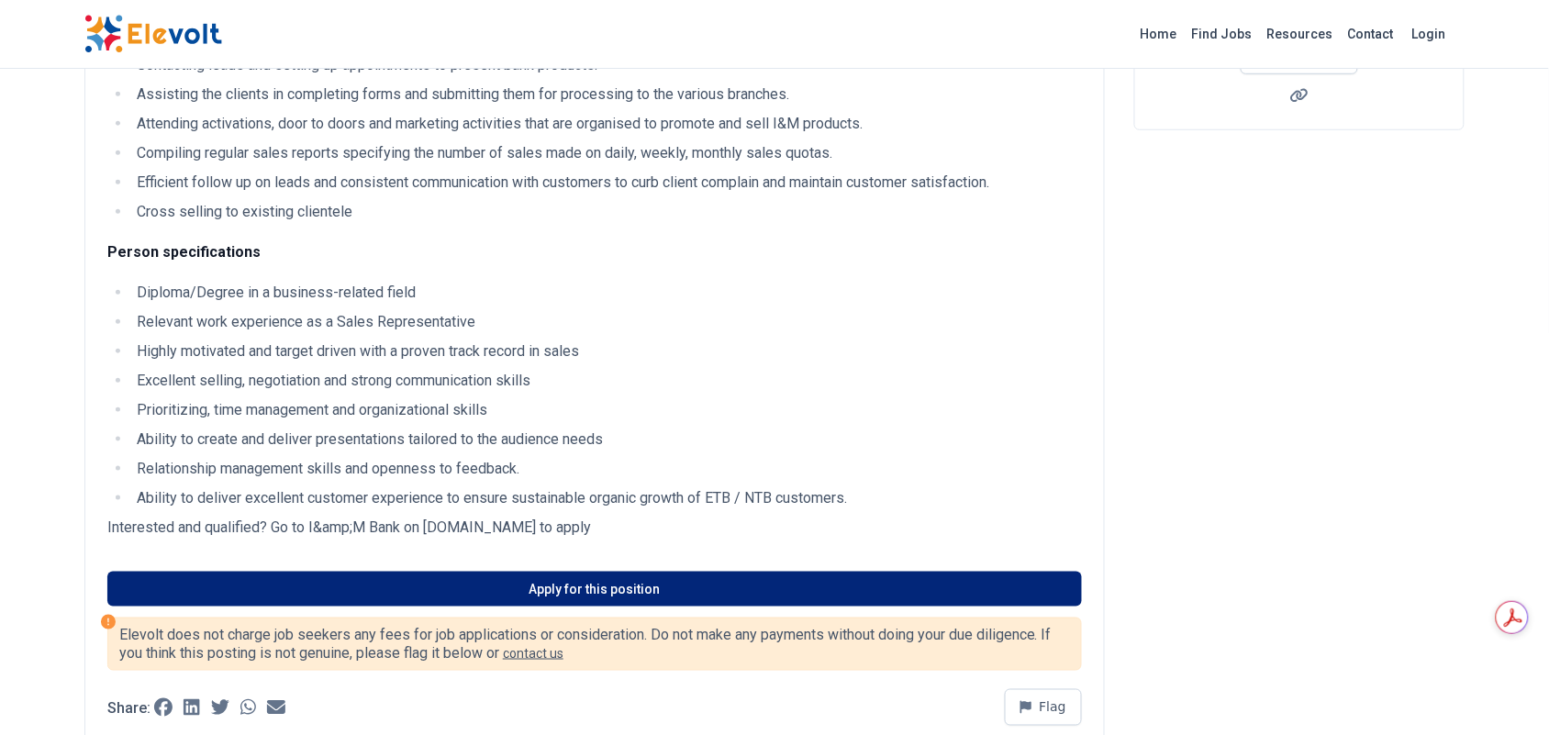
click at [590, 587] on link "Apply for this position" at bounding box center [594, 589] width 974 height 35
click at [584, 583] on link "Apply for this position" at bounding box center [594, 589] width 974 height 35
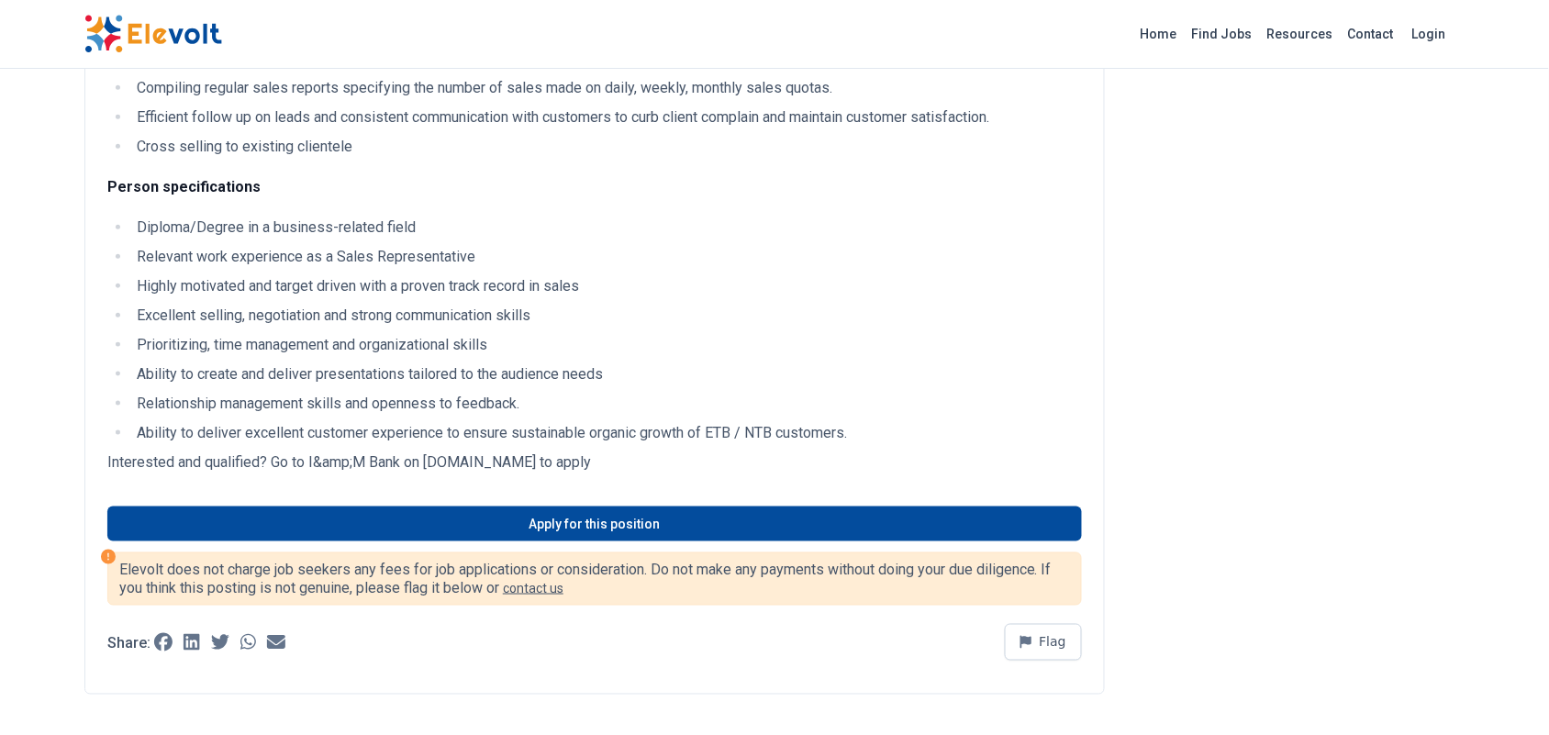
scroll to position [428, 0]
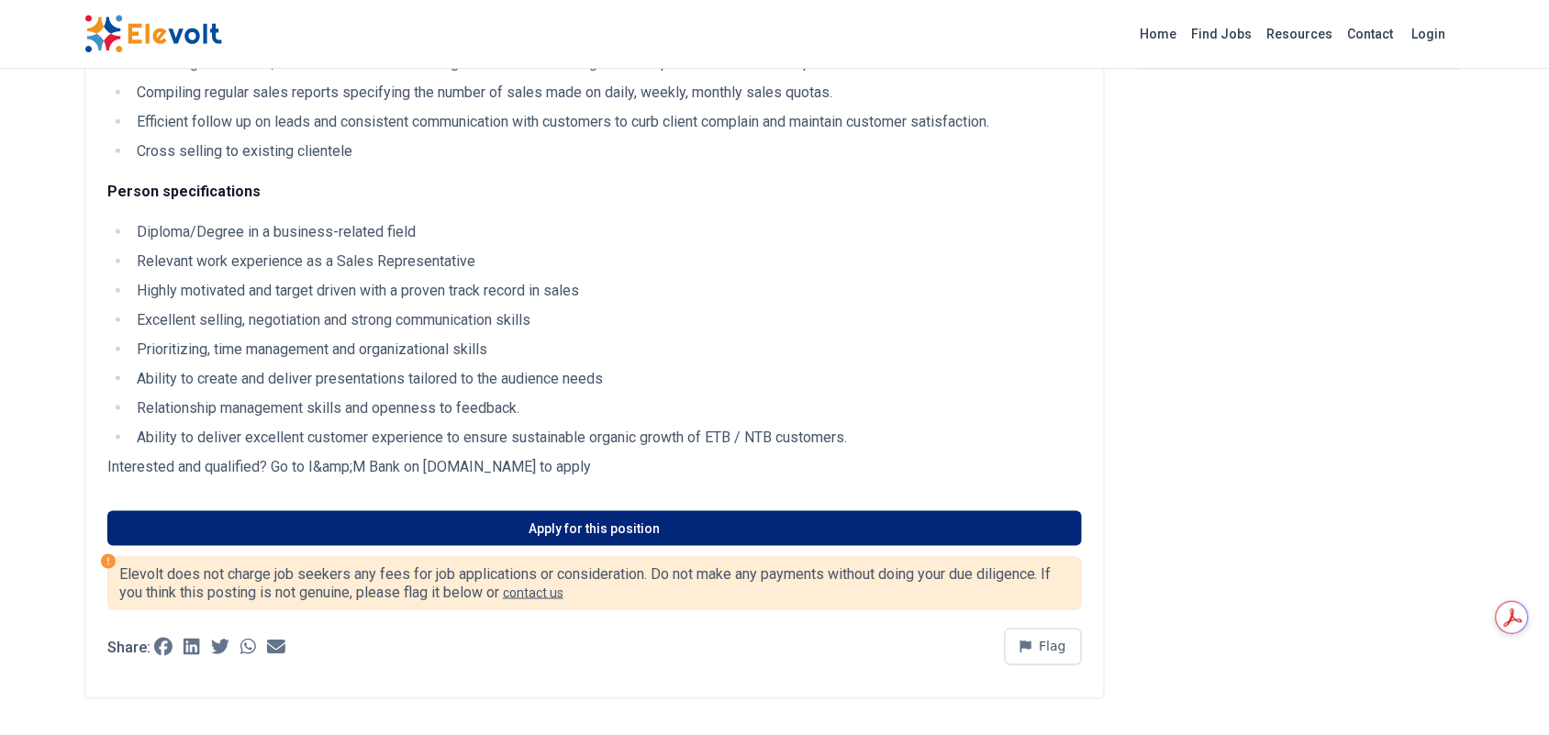
click at [549, 532] on link "Apply for this position" at bounding box center [594, 528] width 974 height 35
